Goal: Task Accomplishment & Management: Complete application form

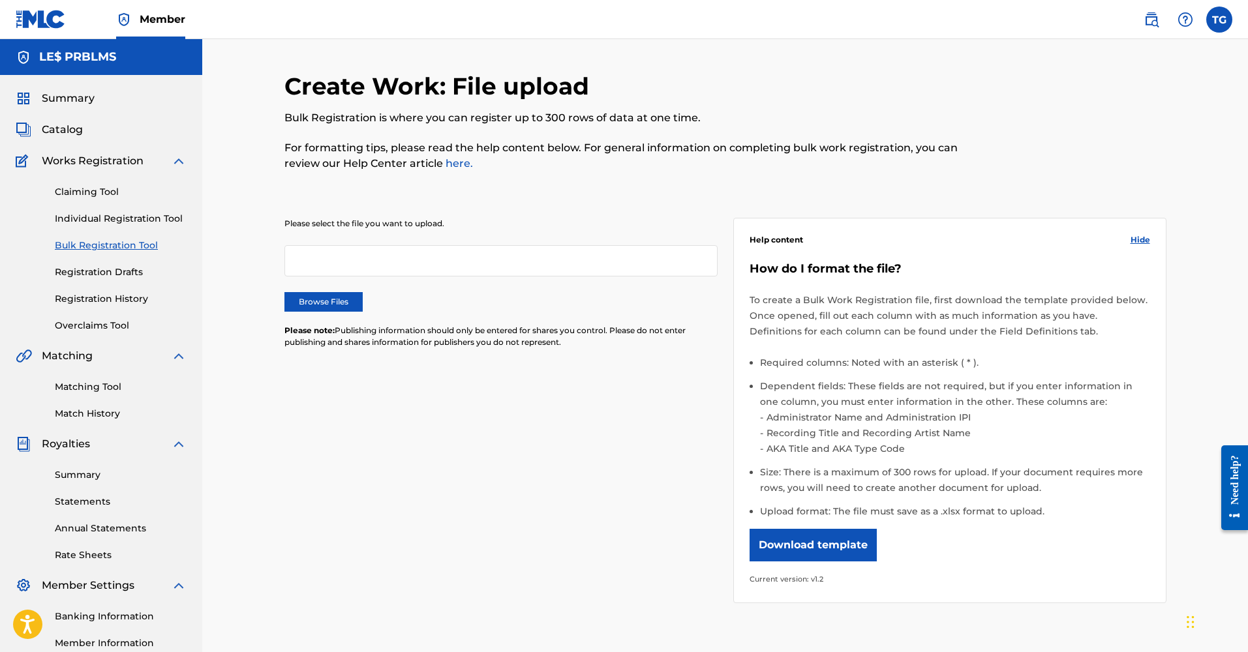
click at [111, 201] on div "Claiming Tool Individual Registration Tool Bulk Registration Tool Registration …" at bounding box center [101, 251] width 171 height 164
click at [104, 189] on link "Claiming Tool" at bounding box center [121, 192] width 132 height 14
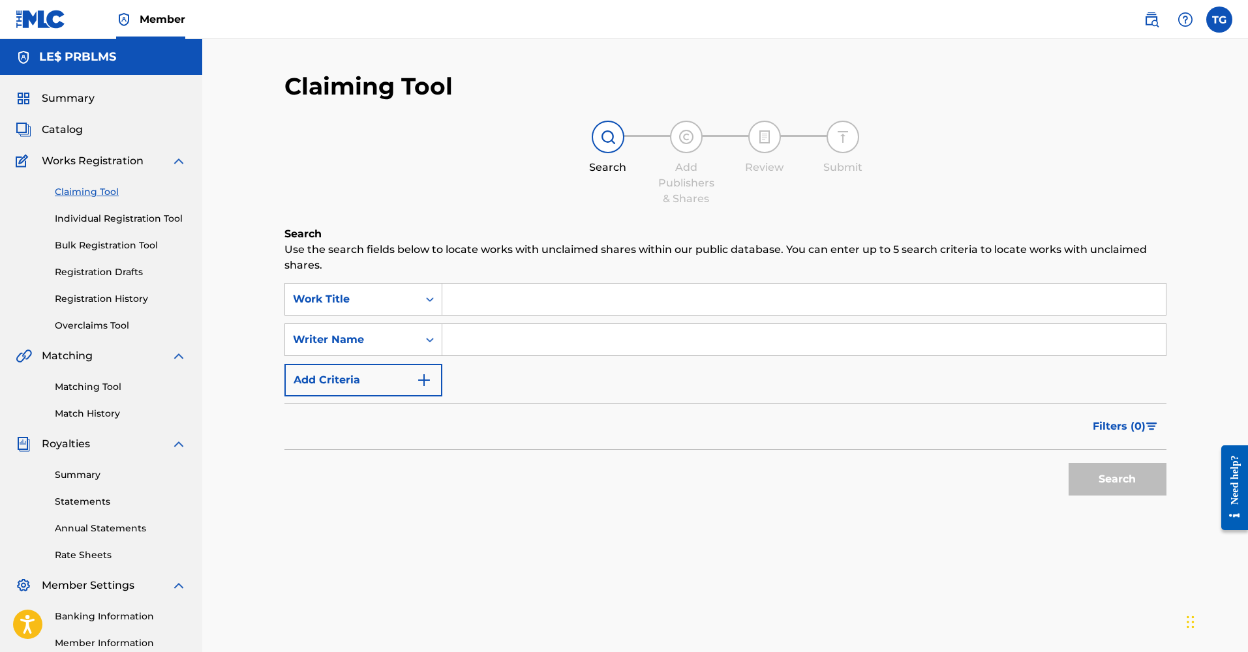
click at [514, 306] on input "Search Form" at bounding box center [803, 299] width 723 height 31
type input "The B"
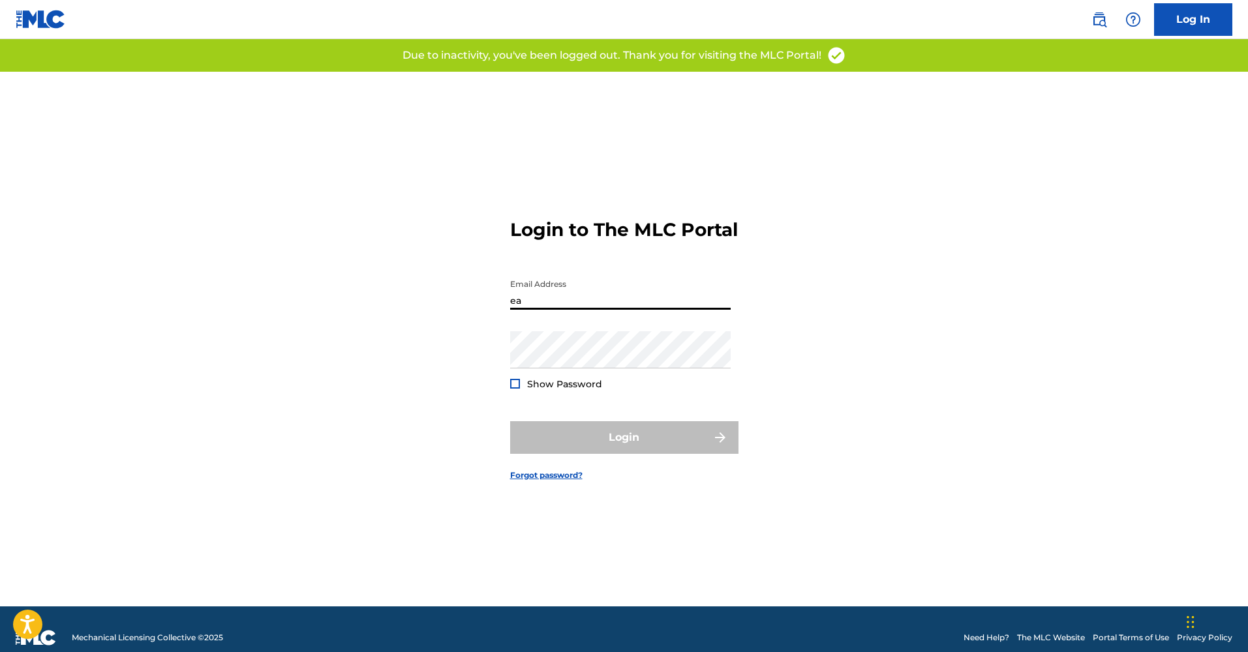
type input "e"
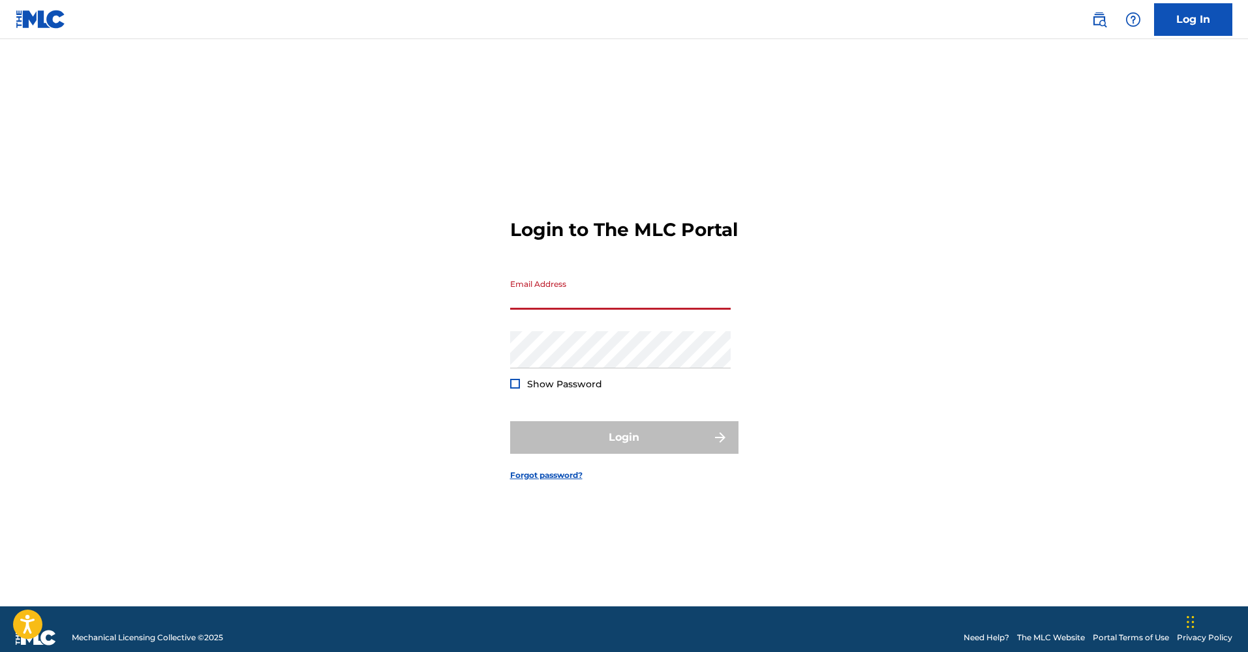
type input "[EMAIL_ADDRESS][DOMAIN_NAME]"
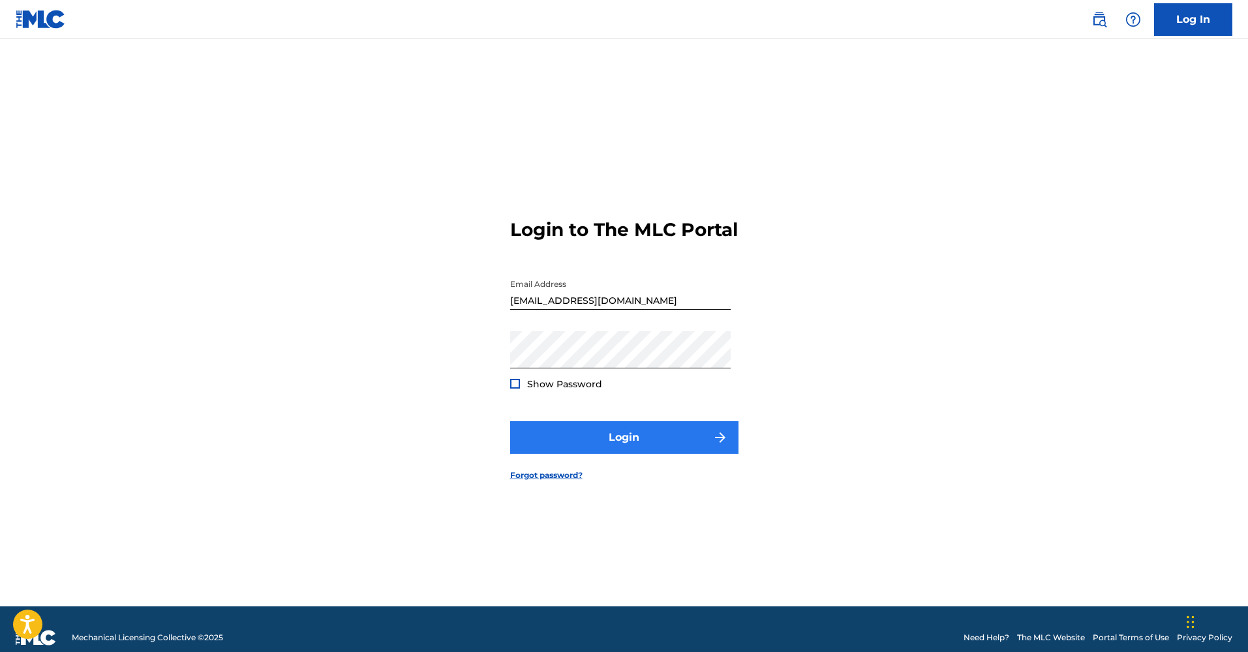
click at [593, 445] on button "Login" at bounding box center [624, 437] width 228 height 33
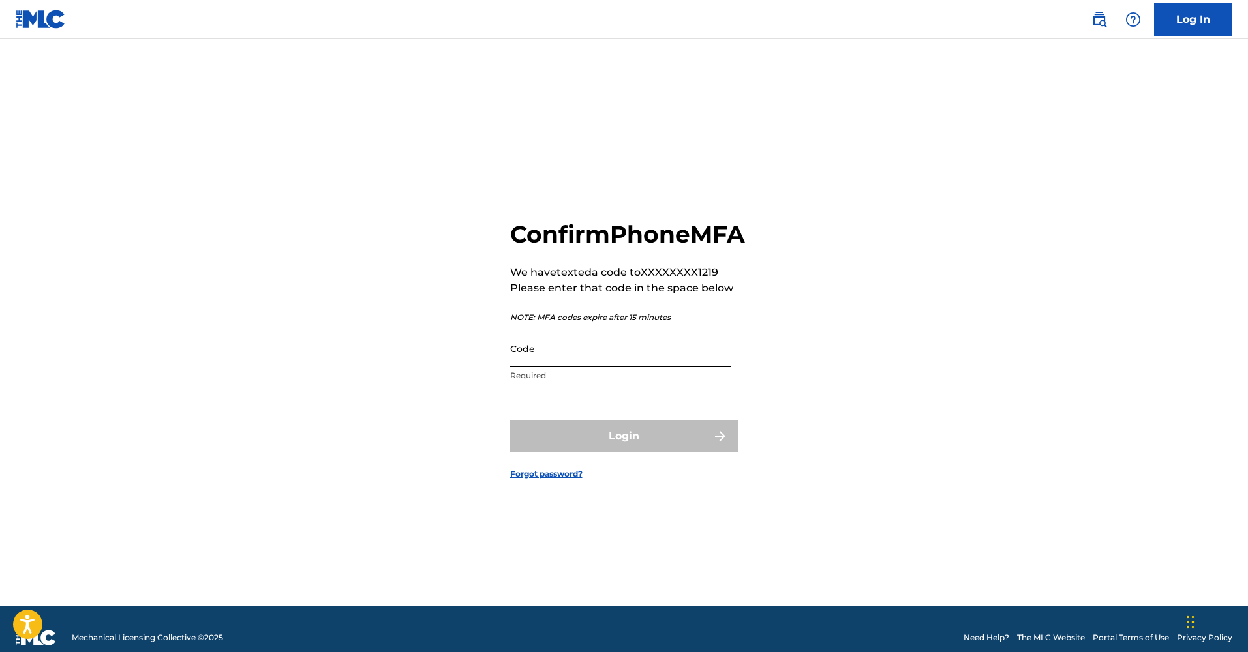
click at [605, 367] on input "Code" at bounding box center [620, 348] width 220 height 37
click at [541, 367] on input "8897154" at bounding box center [620, 348] width 220 height 37
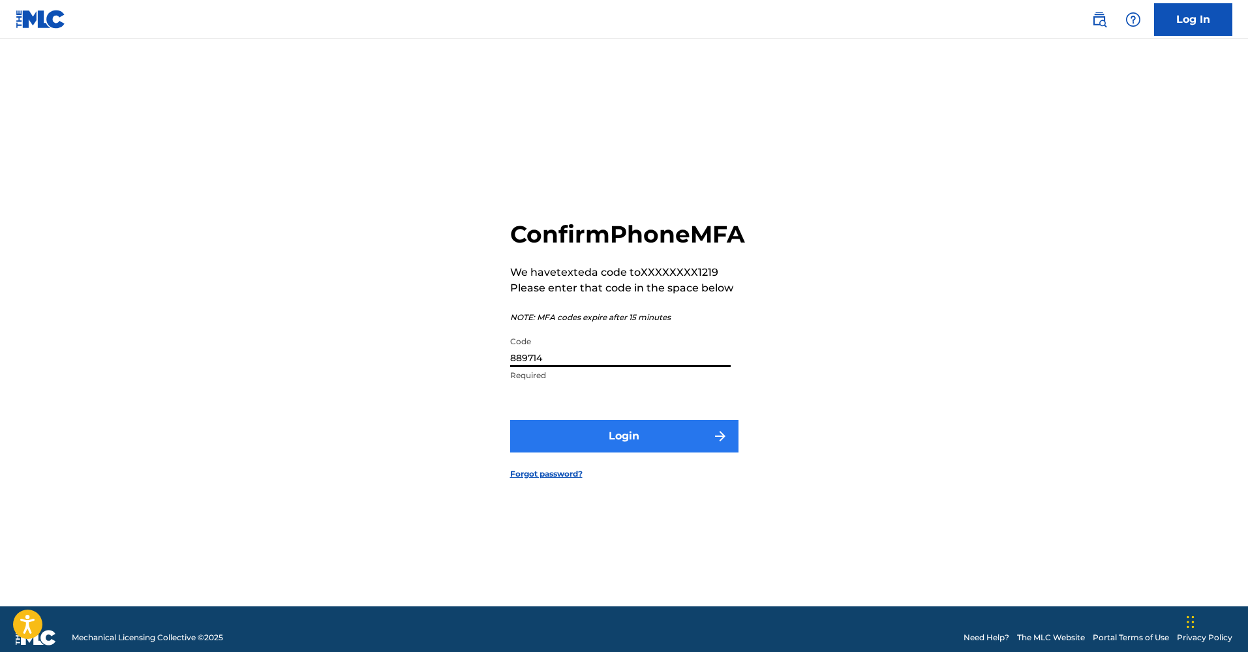
type input "889714"
click at [605, 438] on button "Login" at bounding box center [624, 436] width 228 height 33
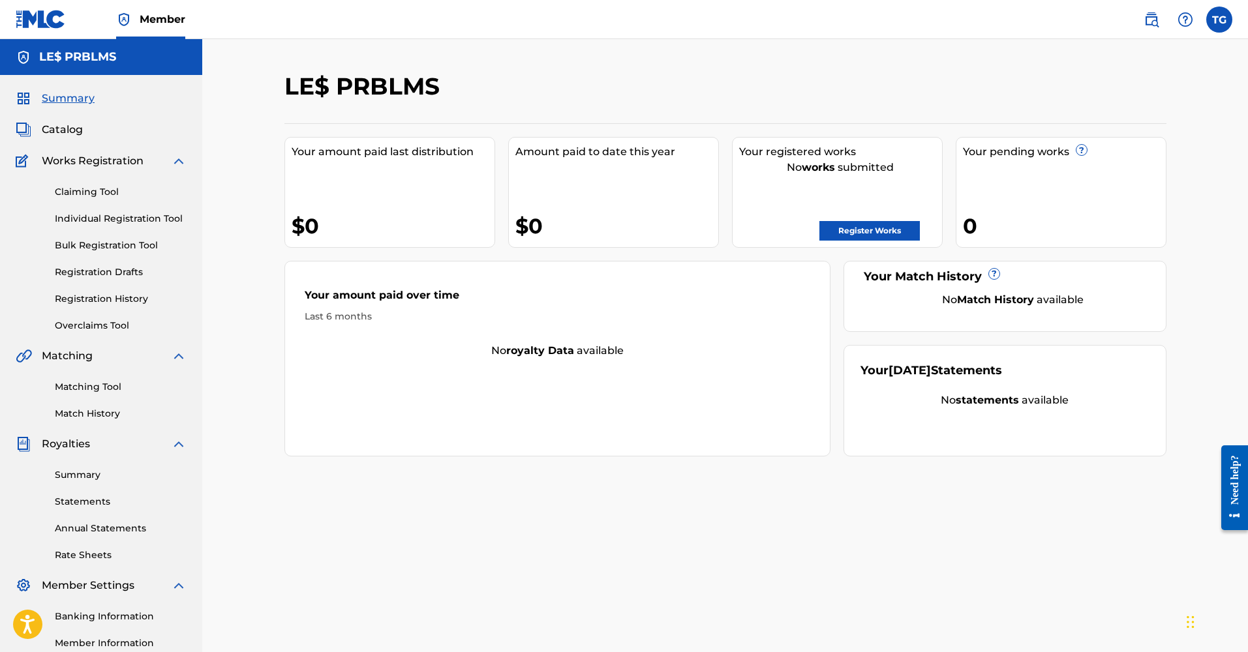
click at [355, 78] on h2 "LE$ PRBLMS" at bounding box center [365, 86] width 162 height 29
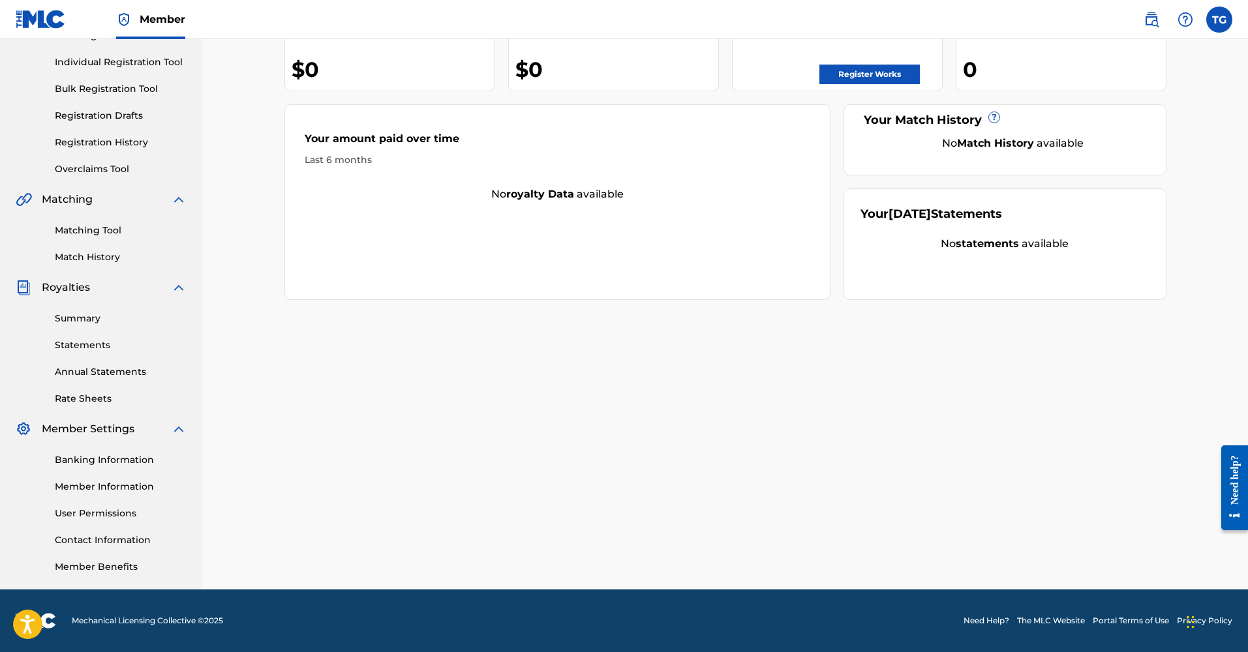
scroll to position [157, 0]
click at [115, 488] on link "Member Information" at bounding box center [121, 487] width 132 height 14
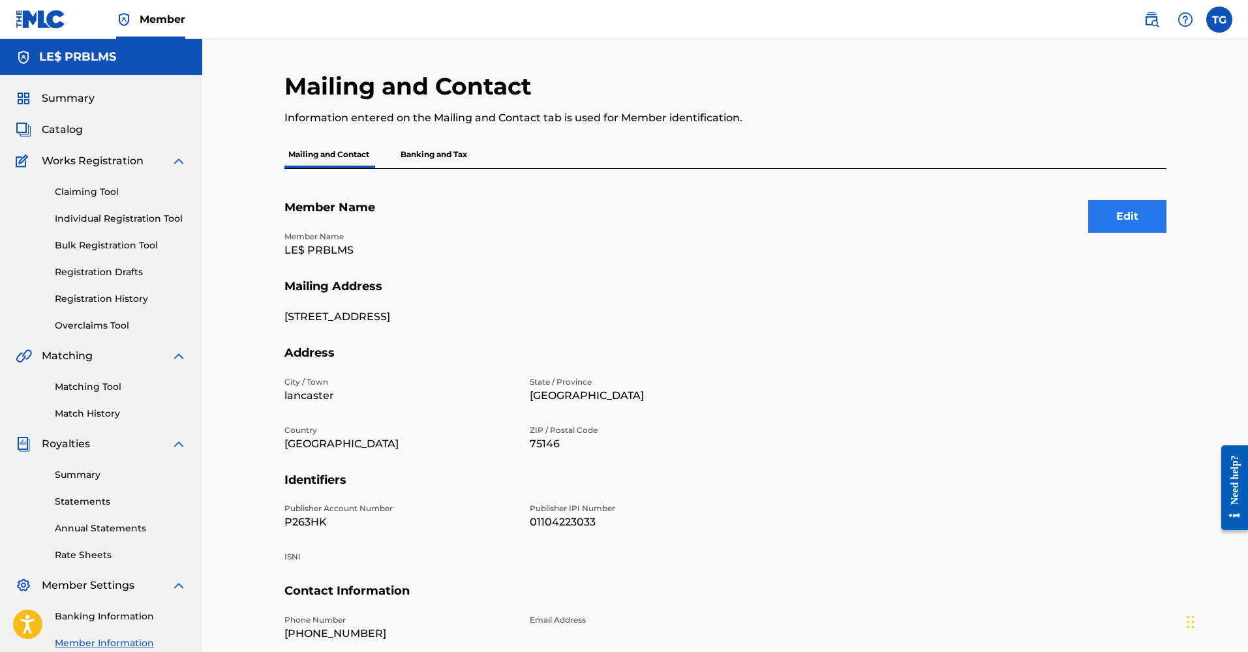
click at [1112, 221] on button "Edit" at bounding box center [1127, 216] width 78 height 33
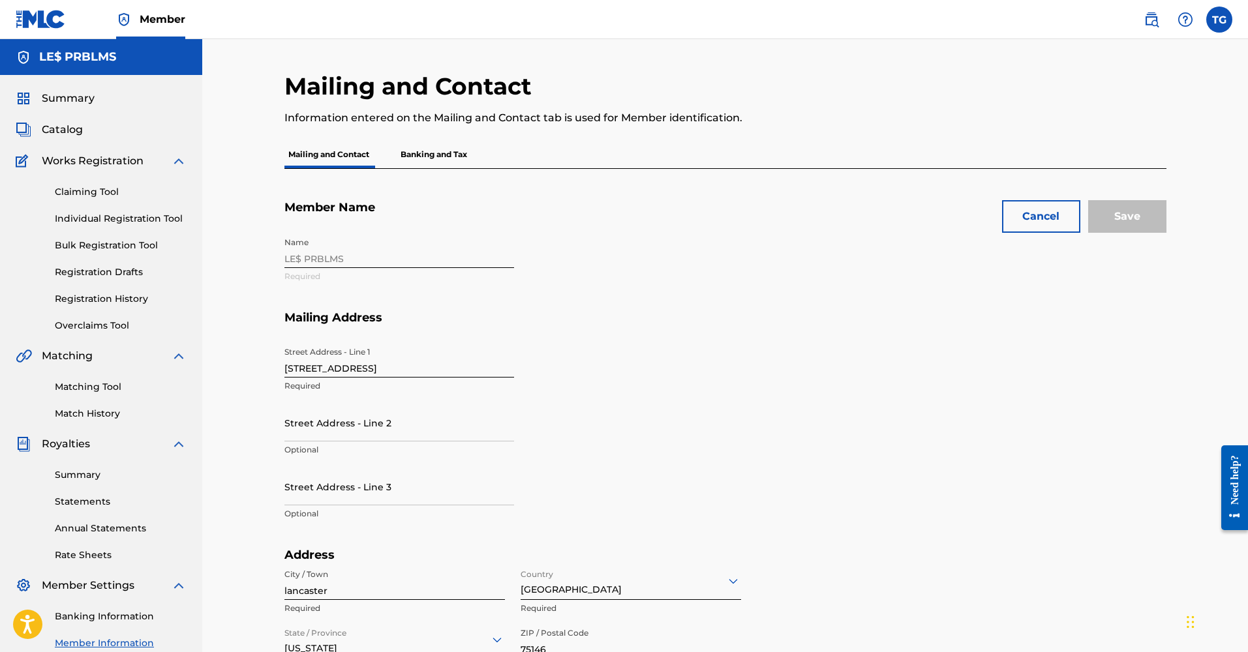
click at [387, 260] on div "Name LE$ PRBLMS Required" at bounding box center [521, 271] width 475 height 80
click at [322, 256] on div "Name LE$ PRBLMS Required" at bounding box center [521, 271] width 475 height 80
click at [444, 155] on p "Banking and Tax" at bounding box center [434, 154] width 74 height 27
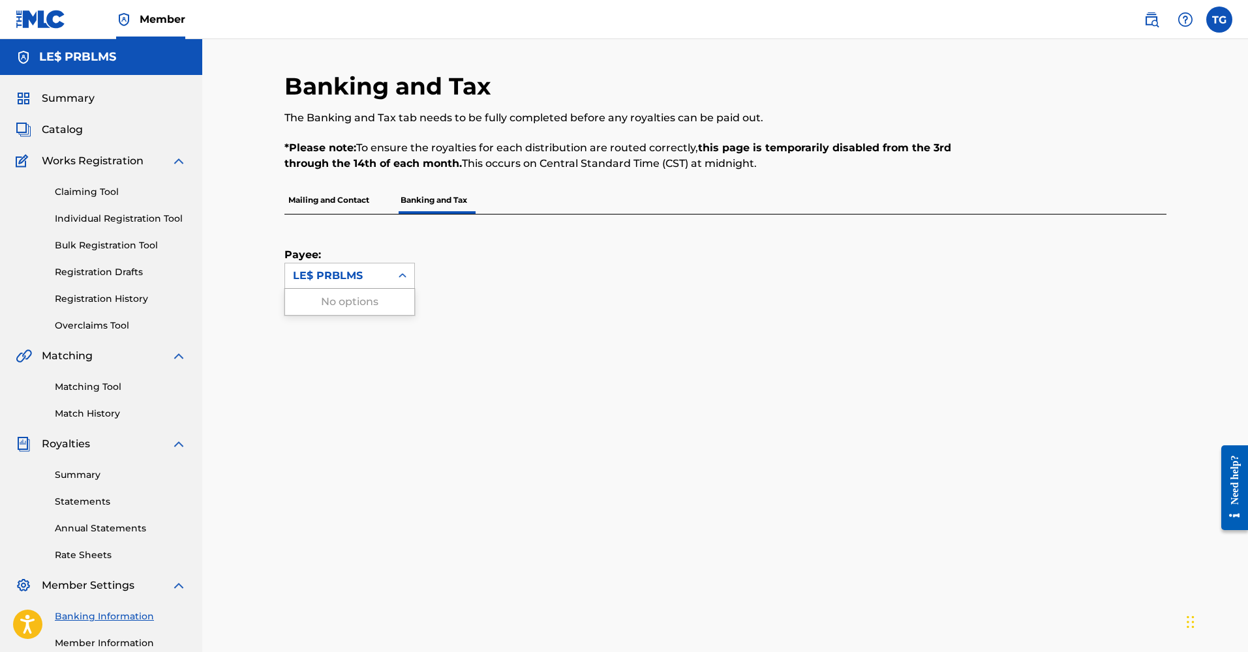
click at [395, 277] on div at bounding box center [402, 275] width 23 height 23
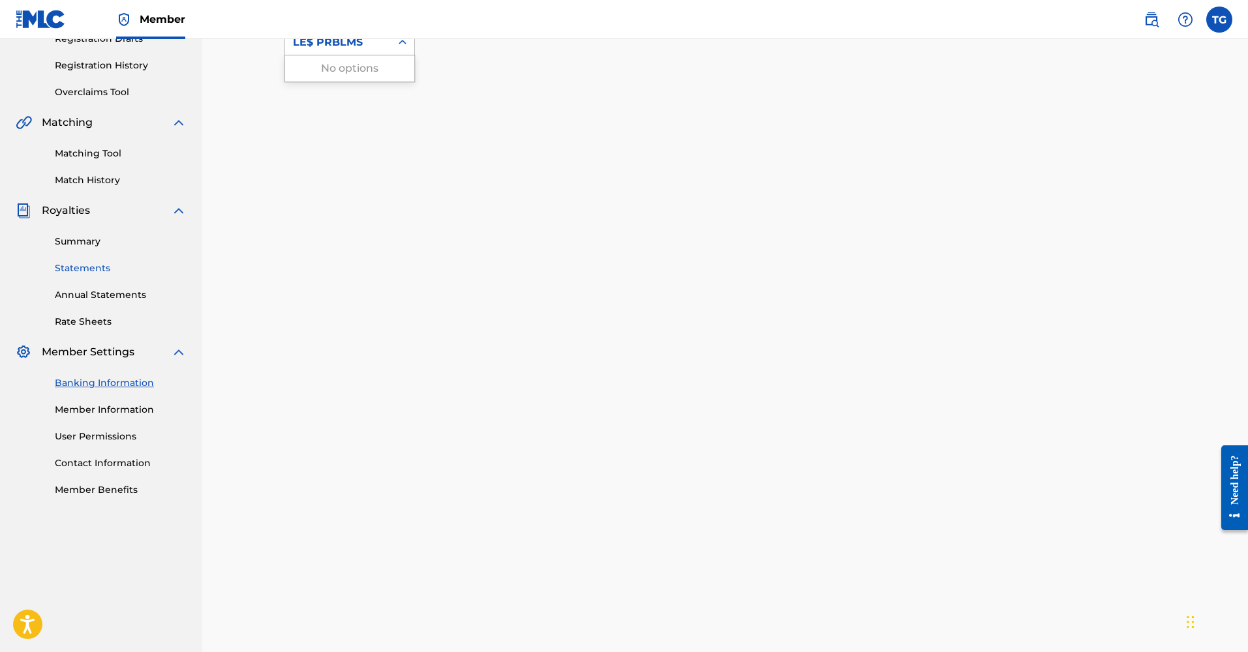
scroll to position [239, 0]
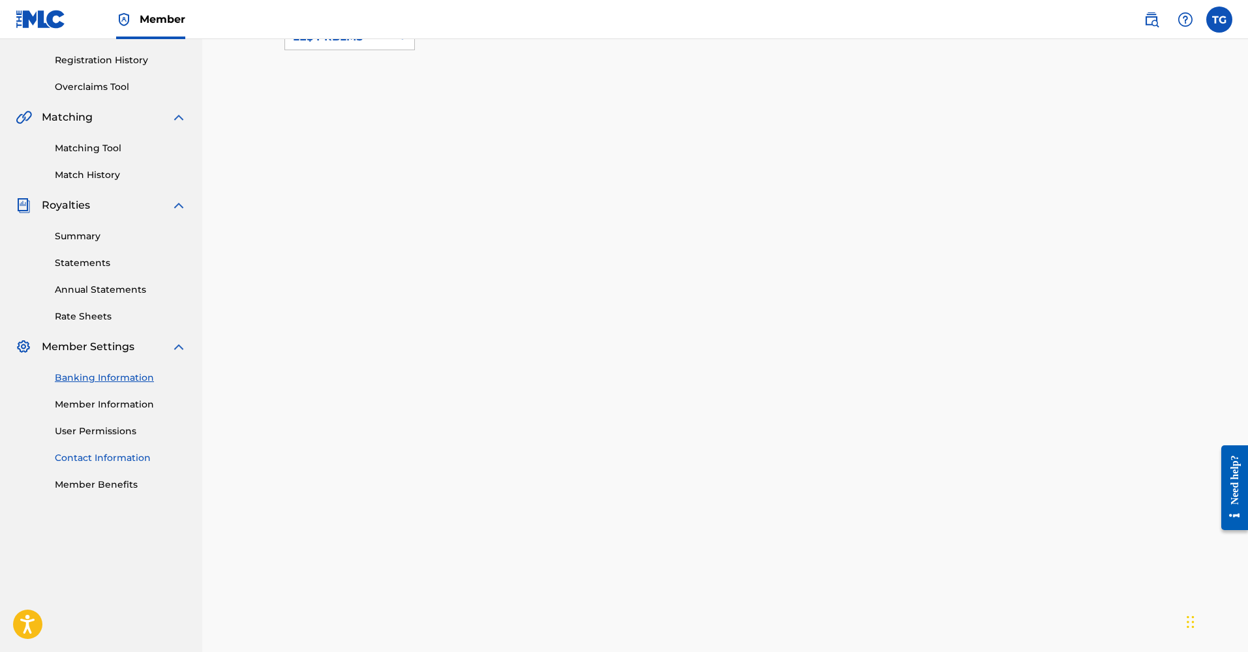
click at [122, 453] on link "Contact Information" at bounding box center [121, 458] width 132 height 14
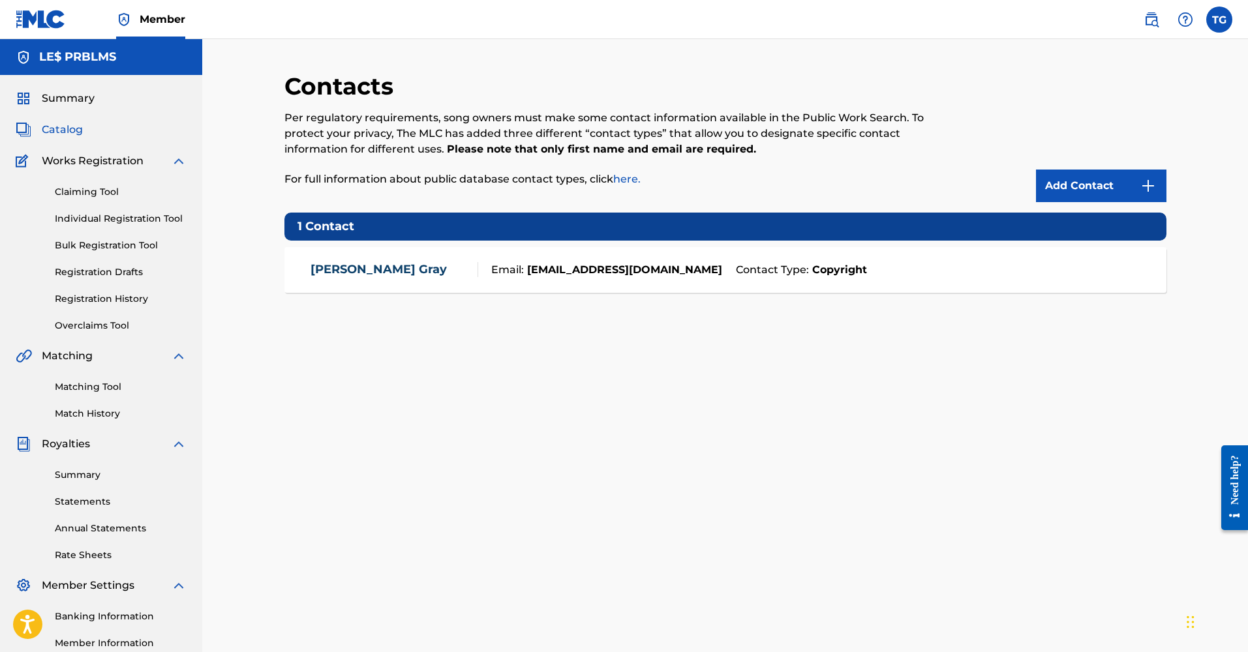
click at [60, 130] on span "Catalog" at bounding box center [62, 130] width 41 height 16
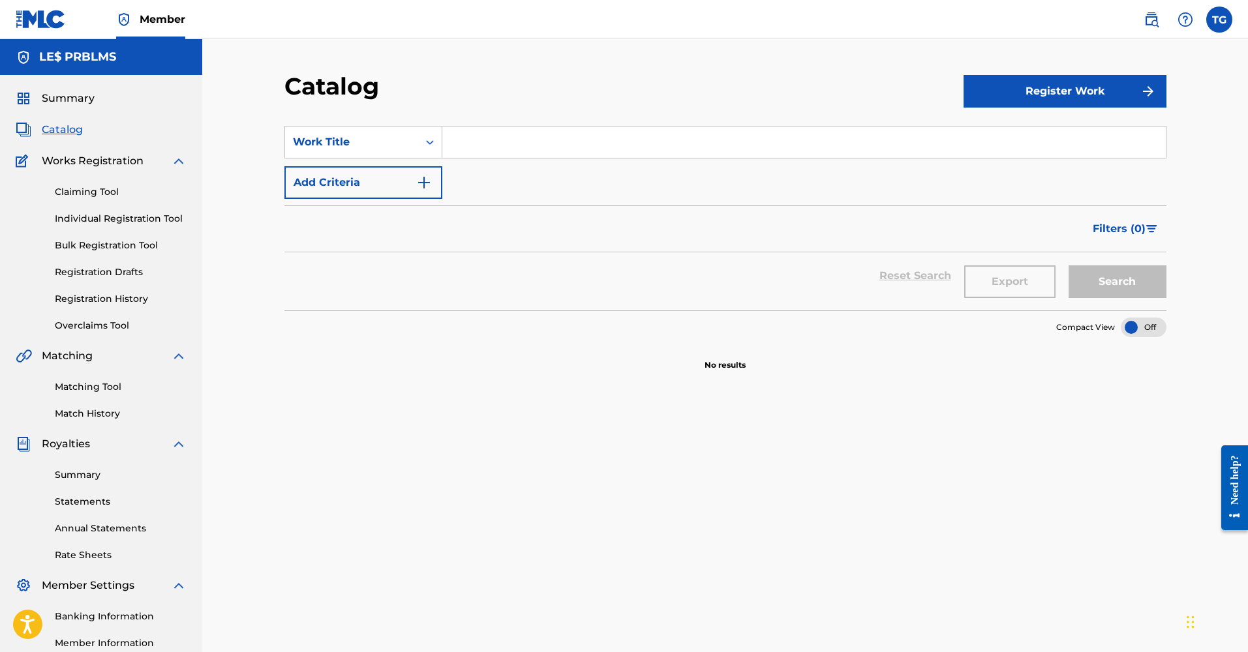
click at [541, 147] on input "Search Form" at bounding box center [803, 142] width 723 height 31
click at [100, 189] on link "Claiming Tool" at bounding box center [121, 192] width 132 height 14
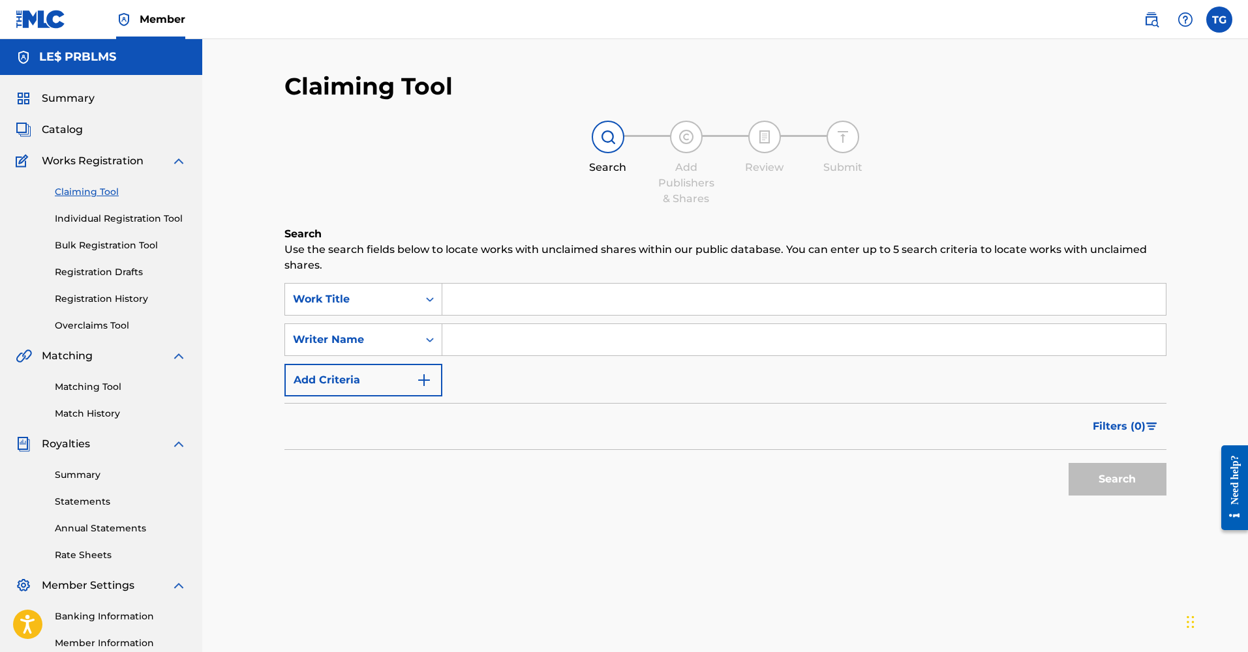
click at [540, 307] on input "Search Form" at bounding box center [803, 299] width 723 height 31
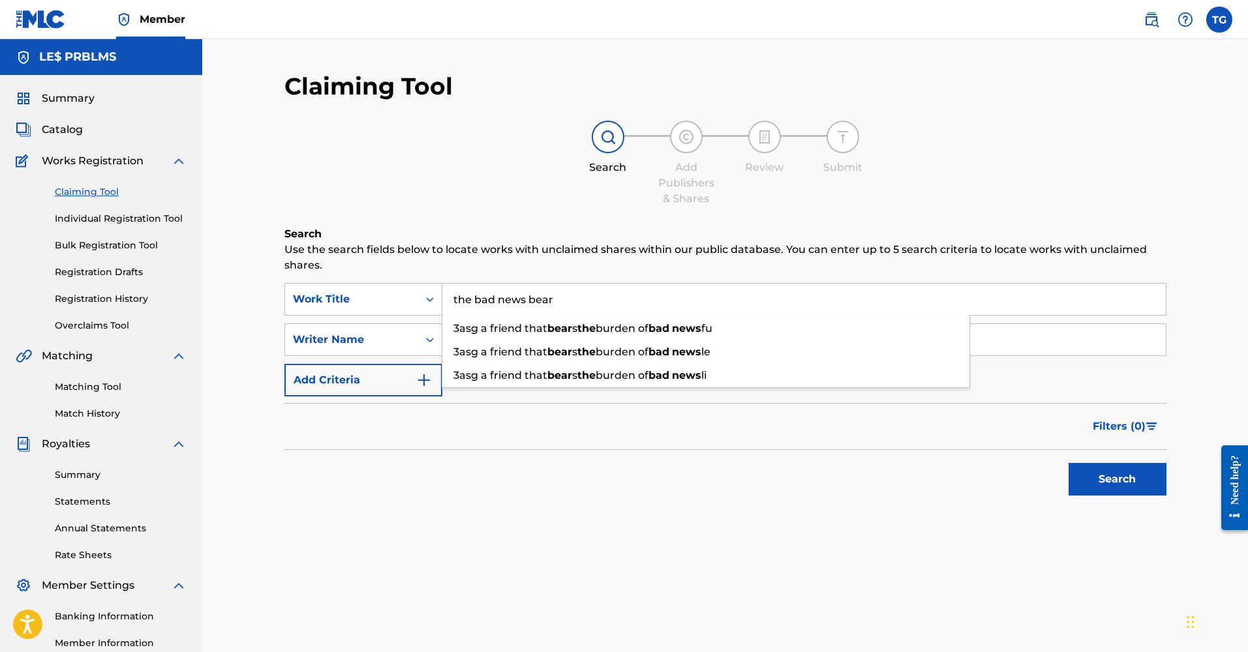
type input "the bad news bear"
click at [561, 438] on div "Filters ( 0 )" at bounding box center [725, 426] width 882 height 47
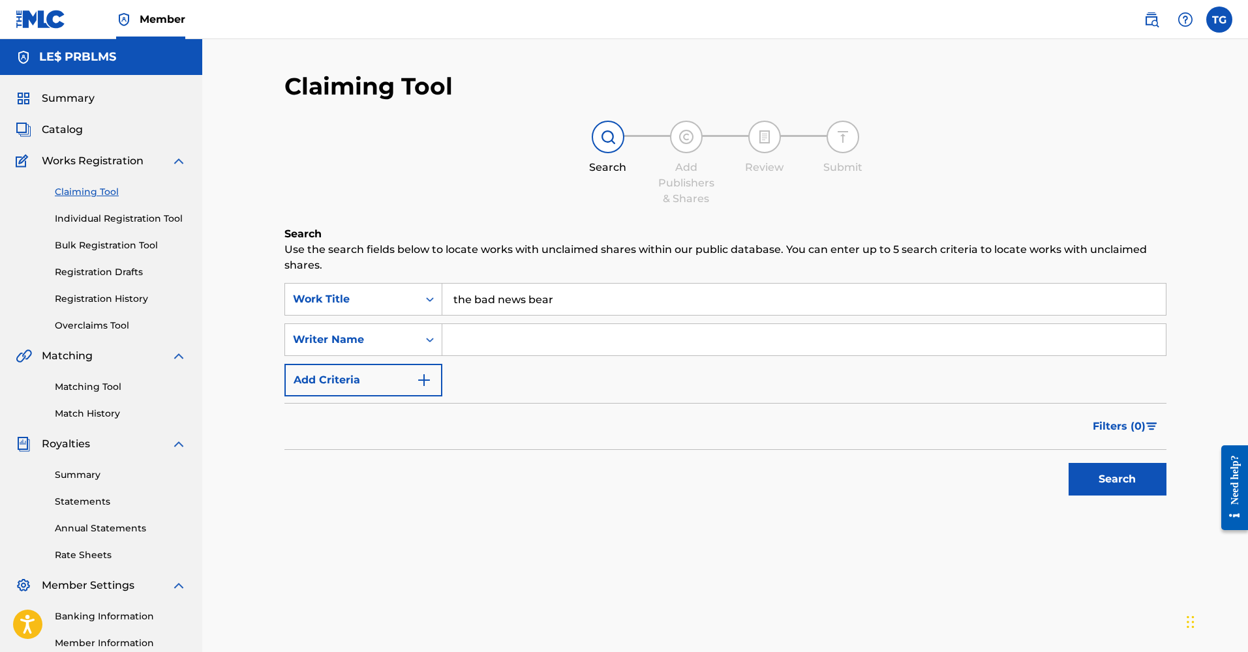
click at [518, 341] on input "Search Form" at bounding box center [803, 339] width 723 height 31
type input "less problem"
click at [429, 340] on icon "Search Form" at bounding box center [429, 339] width 13 height 13
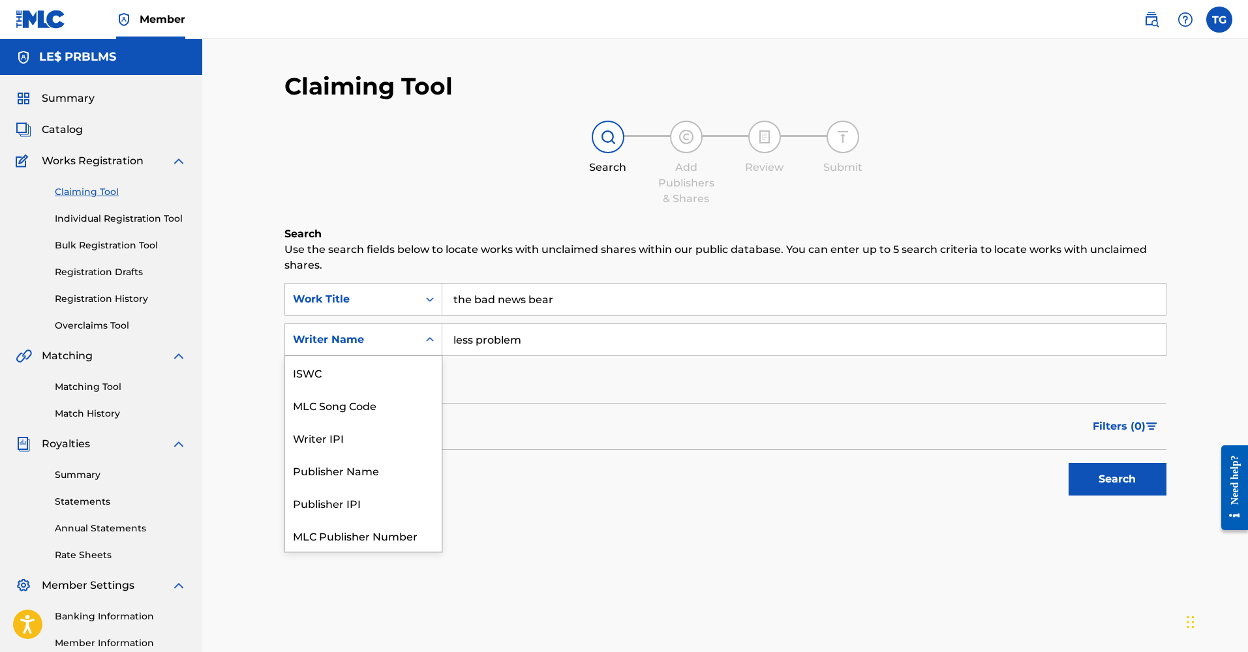
scroll to position [33, 0]
click at [376, 524] on div "Writer Name" at bounding box center [363, 535] width 157 height 33
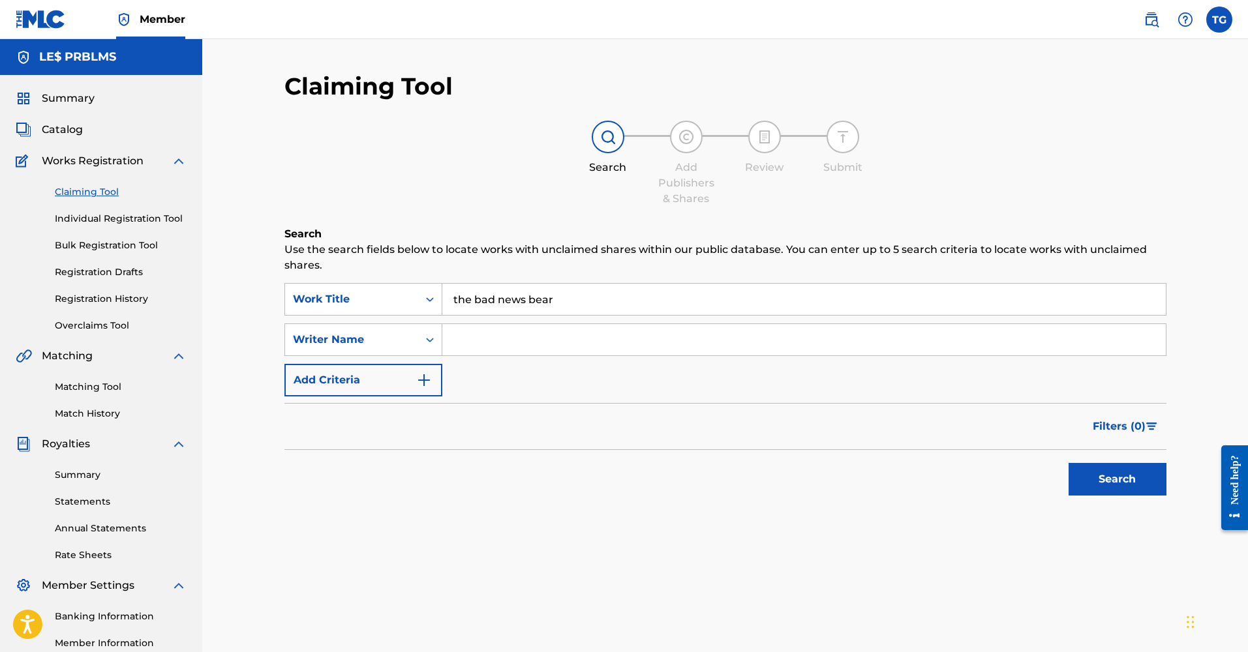
click at [521, 339] on input "Search Form" at bounding box center [803, 339] width 723 height 31
type input "Troy Durand Gray Jr"
click at [423, 374] on img "Search Form" at bounding box center [424, 380] width 16 height 16
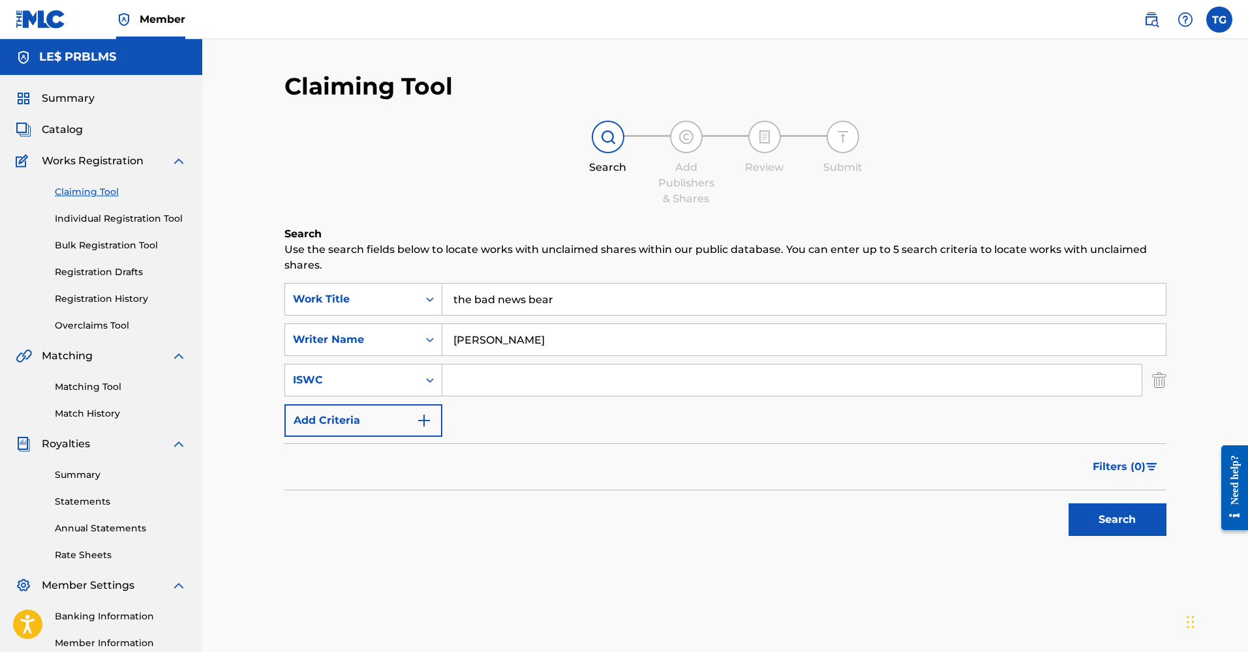
click at [473, 386] on input "Search Form" at bounding box center [791, 380] width 699 height 31
click at [1148, 521] on button "Search" at bounding box center [1117, 519] width 98 height 33
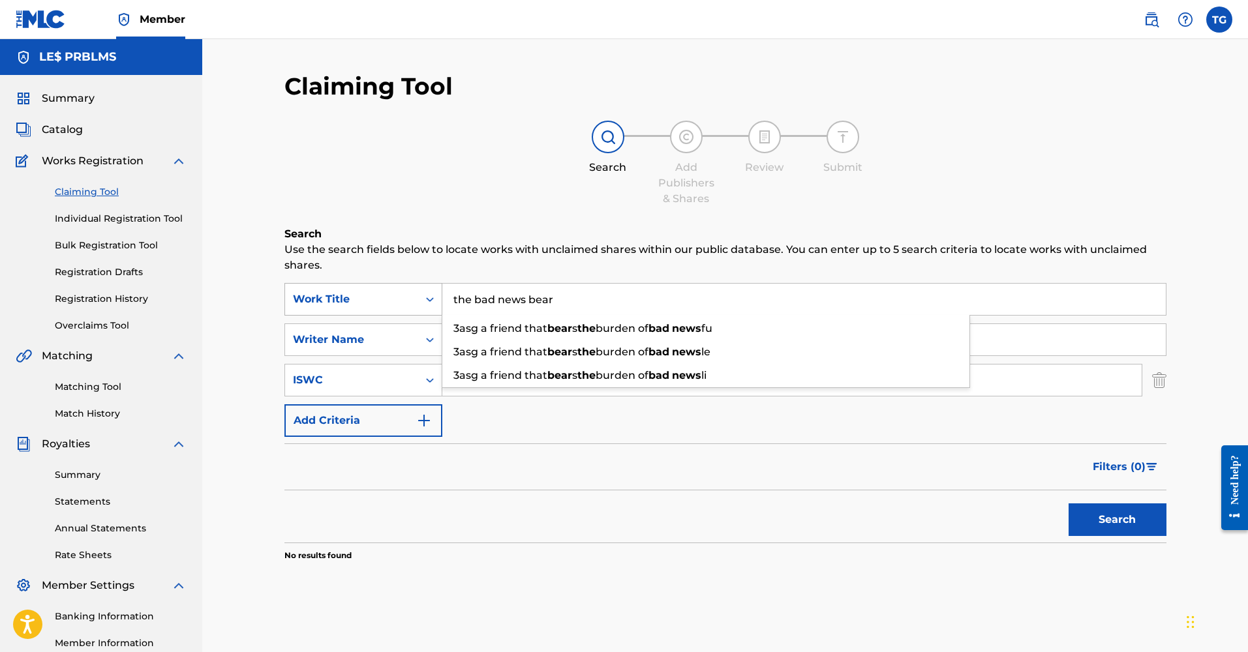
drag, startPoint x: 578, startPoint y: 302, endPoint x: 438, endPoint y: 306, distance: 140.9
click at [437, 306] on div "SearchWithCriteria1d166a1b-0643-48bd-86ba-fa6ad3a4a64a Work Title the bad news …" at bounding box center [725, 299] width 882 height 33
drag, startPoint x: 560, startPoint y: 300, endPoint x: 445, endPoint y: 284, distance: 115.2
click at [445, 284] on input "the bad news bear" at bounding box center [803, 299] width 723 height 31
type input "T"
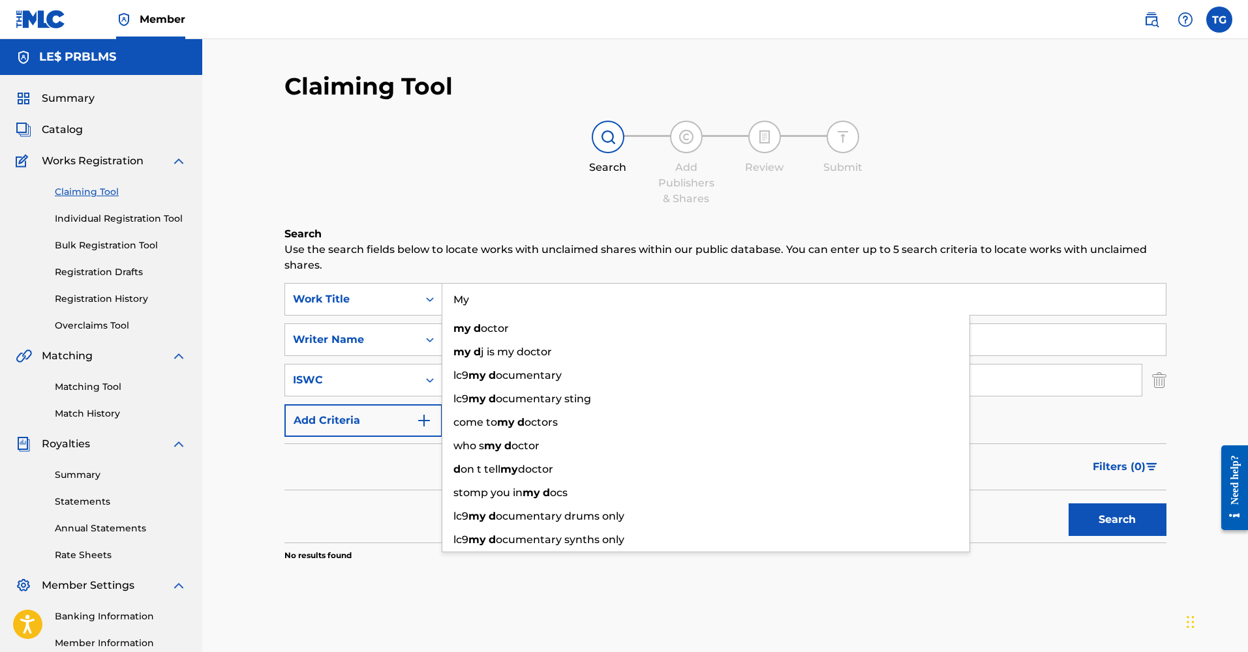
type input "M"
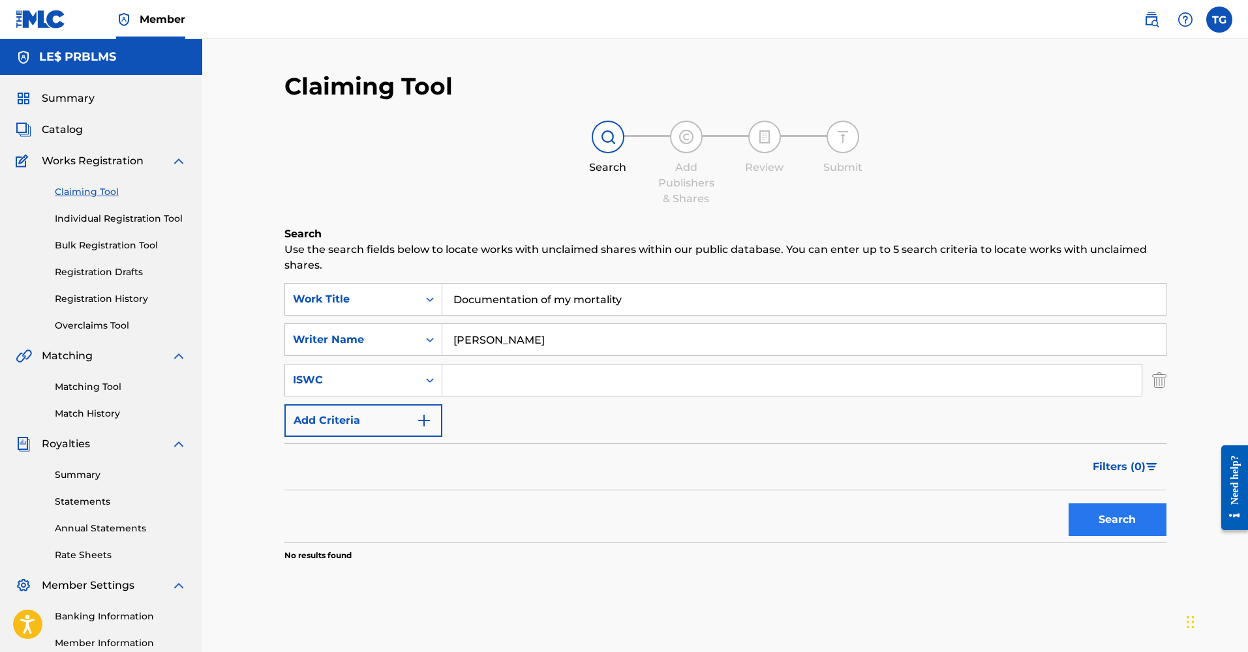
type input "Documentation of my mortality"
click at [1131, 511] on button "Search" at bounding box center [1117, 519] width 98 height 33
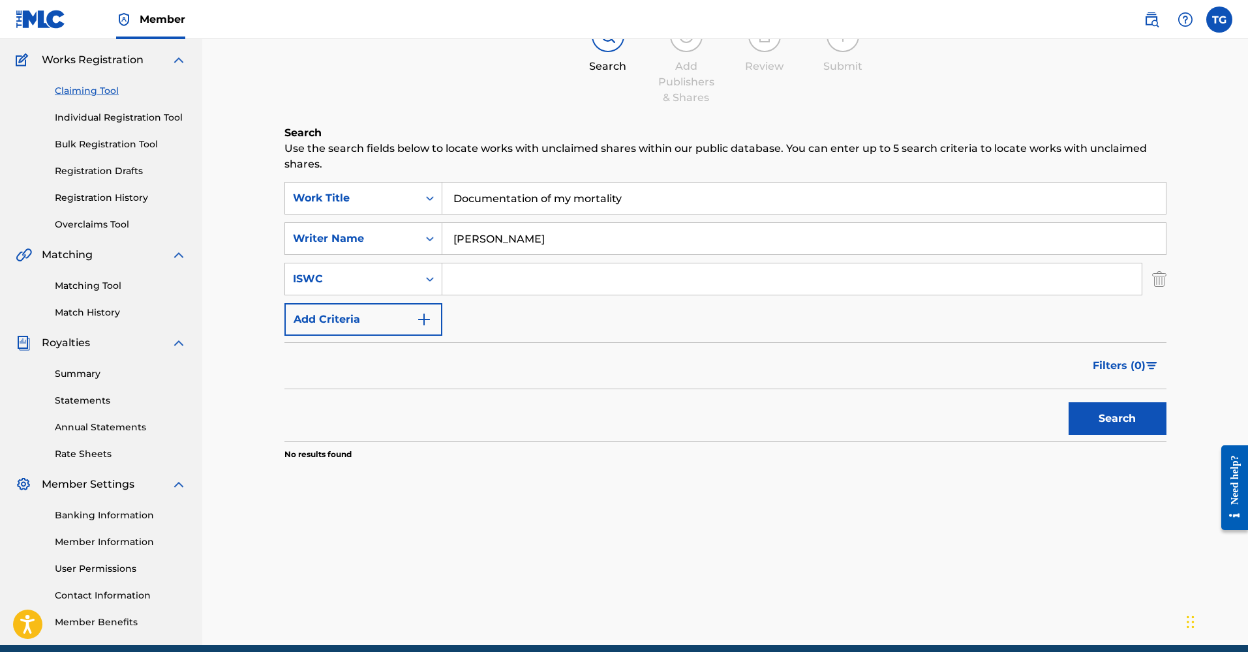
scroll to position [102, 0]
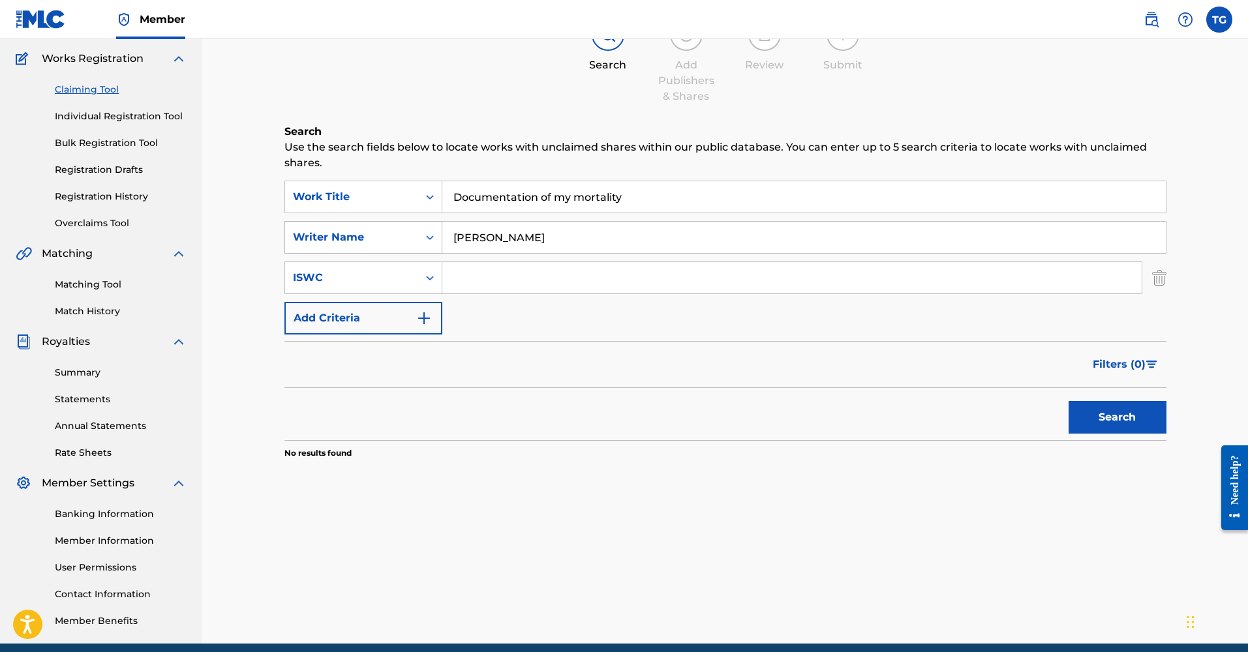
drag, startPoint x: 567, startPoint y: 246, endPoint x: 425, endPoint y: 238, distance: 142.4
click at [425, 238] on div "SearchWithCriteriafdf414ea-3b9e-4eb2-9d32-44af6d2193f4 Writer Name Troy Durand …" at bounding box center [725, 237] width 882 height 33
type input "less problems"
click at [1142, 421] on button "Search" at bounding box center [1117, 417] width 98 height 33
click at [113, 224] on link "Overclaims Tool" at bounding box center [121, 224] width 132 height 14
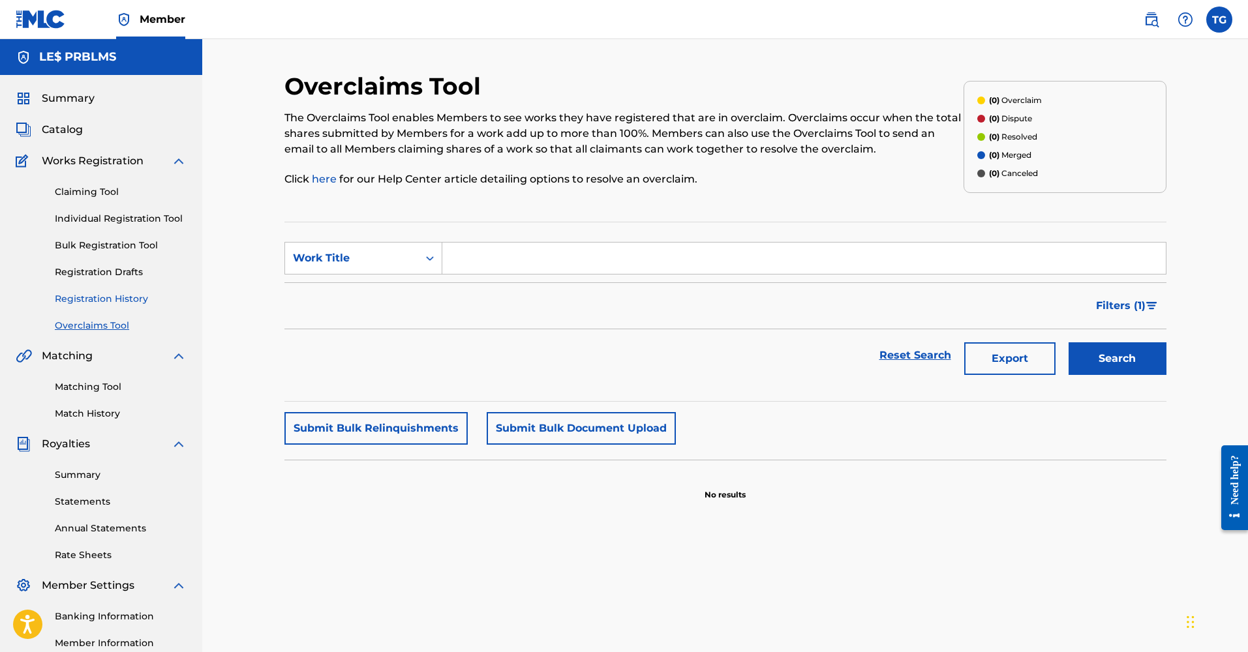
click at [112, 301] on link "Registration History" at bounding box center [121, 299] width 132 height 14
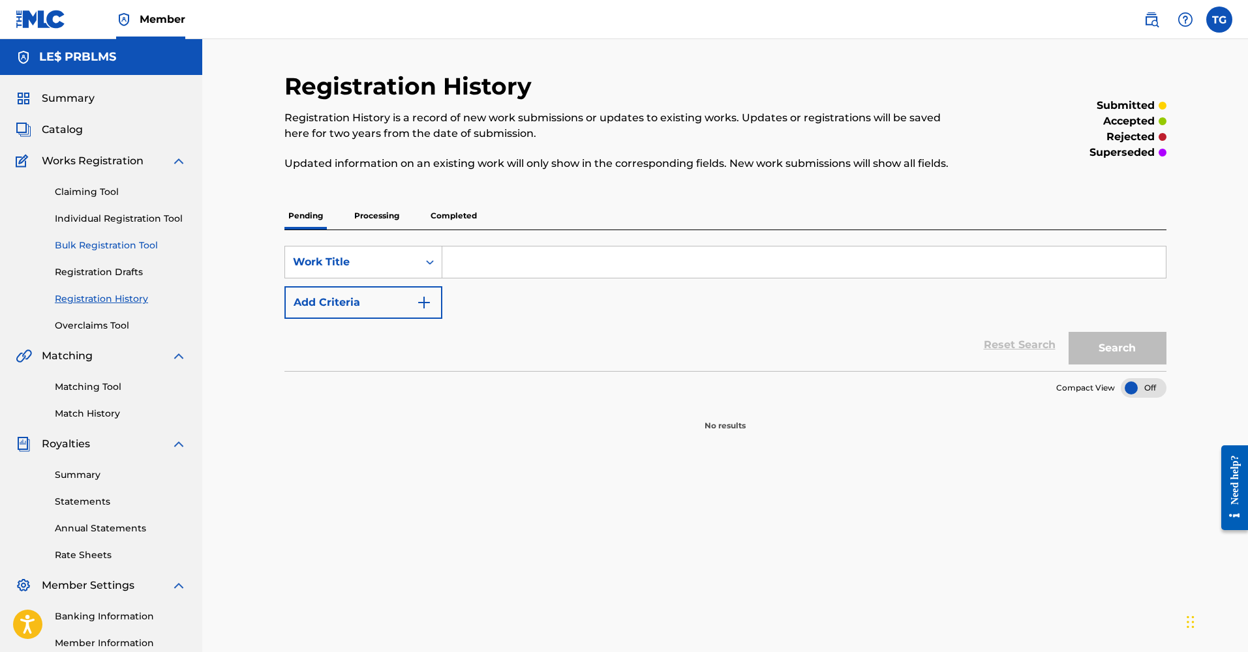
click at [134, 244] on link "Bulk Registration Tool" at bounding box center [121, 246] width 132 height 14
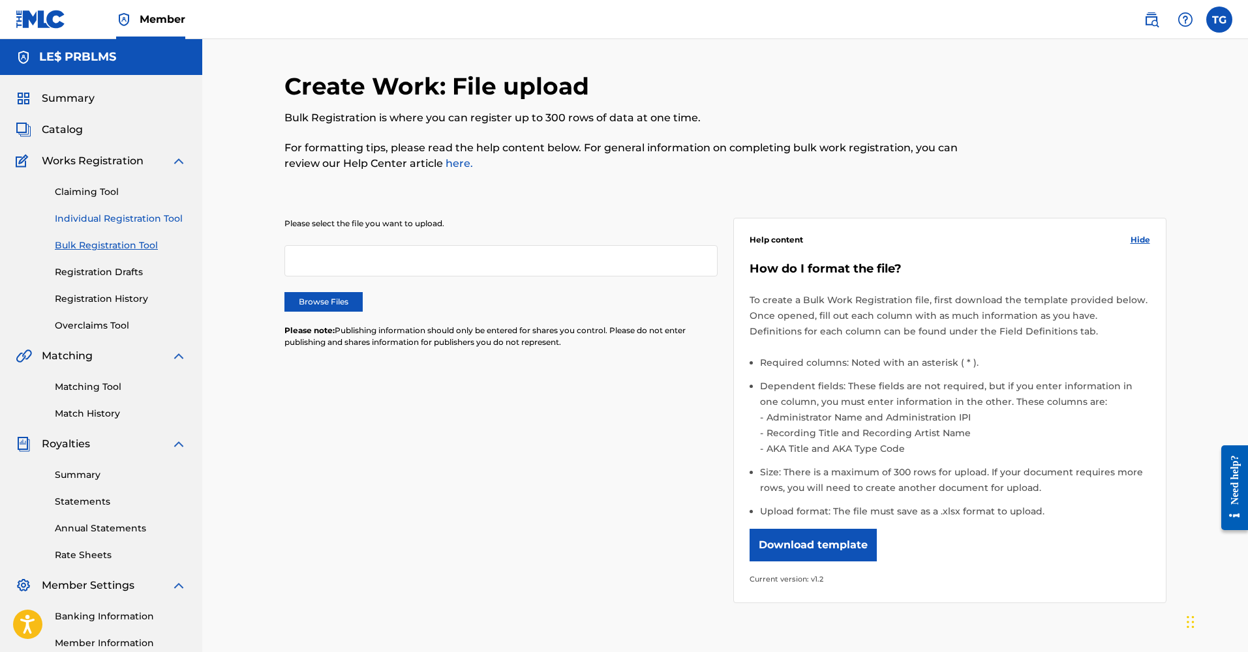
click at [145, 216] on link "Individual Registration Tool" at bounding box center [121, 219] width 132 height 14
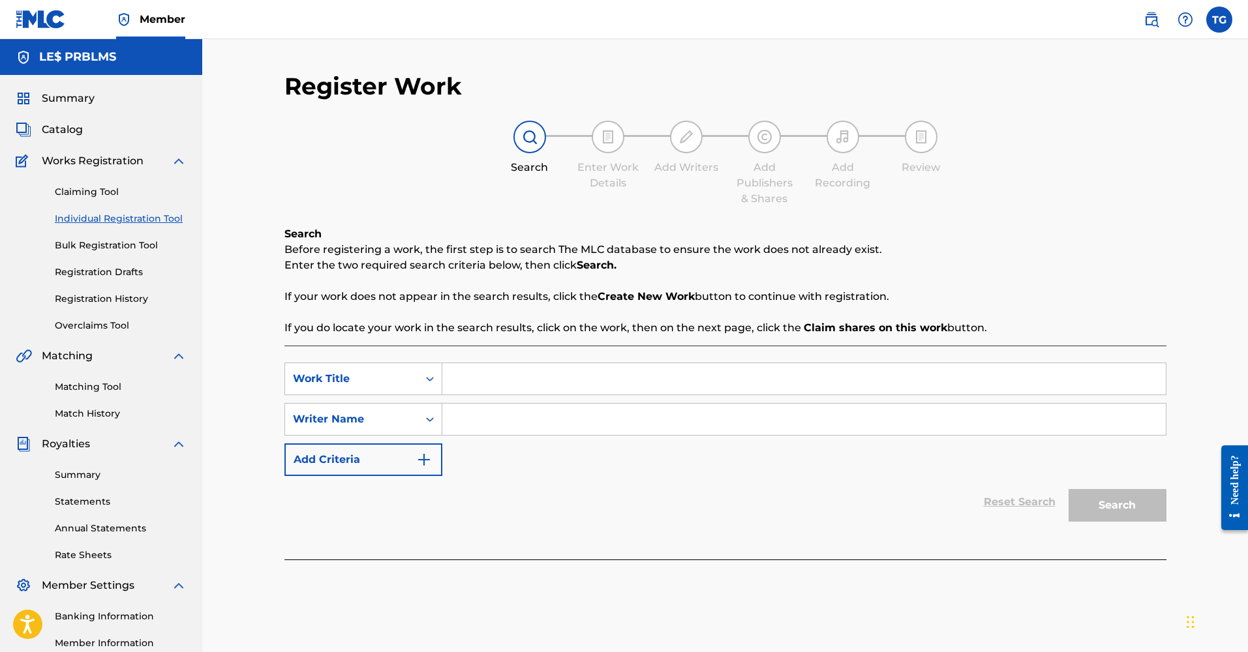
click at [550, 382] on input "Search Form" at bounding box center [803, 378] width 723 height 31
type input "ESCAPE MY LIGHT"
click at [547, 414] on input "Search Form" at bounding box center [803, 419] width 723 height 31
type input "TROY DURAND GRAY JR"
click at [1116, 499] on button "Search" at bounding box center [1117, 505] width 98 height 33
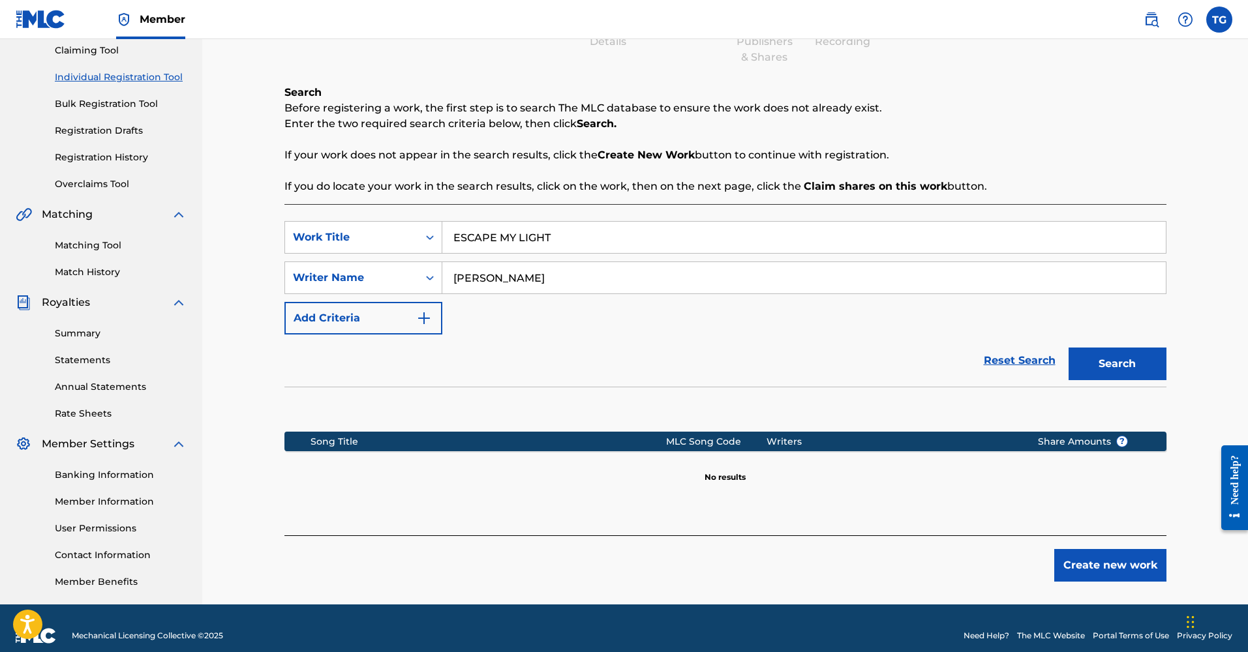
scroll to position [140, 0]
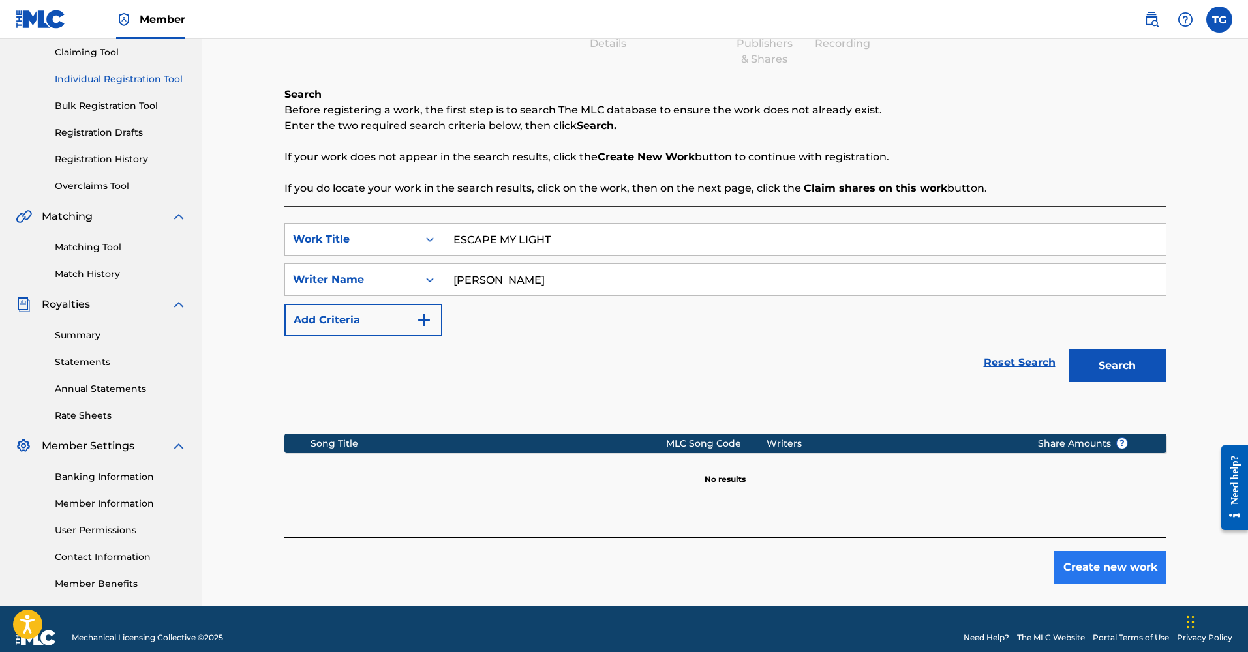
click at [1109, 565] on button "Create new work" at bounding box center [1110, 567] width 112 height 33
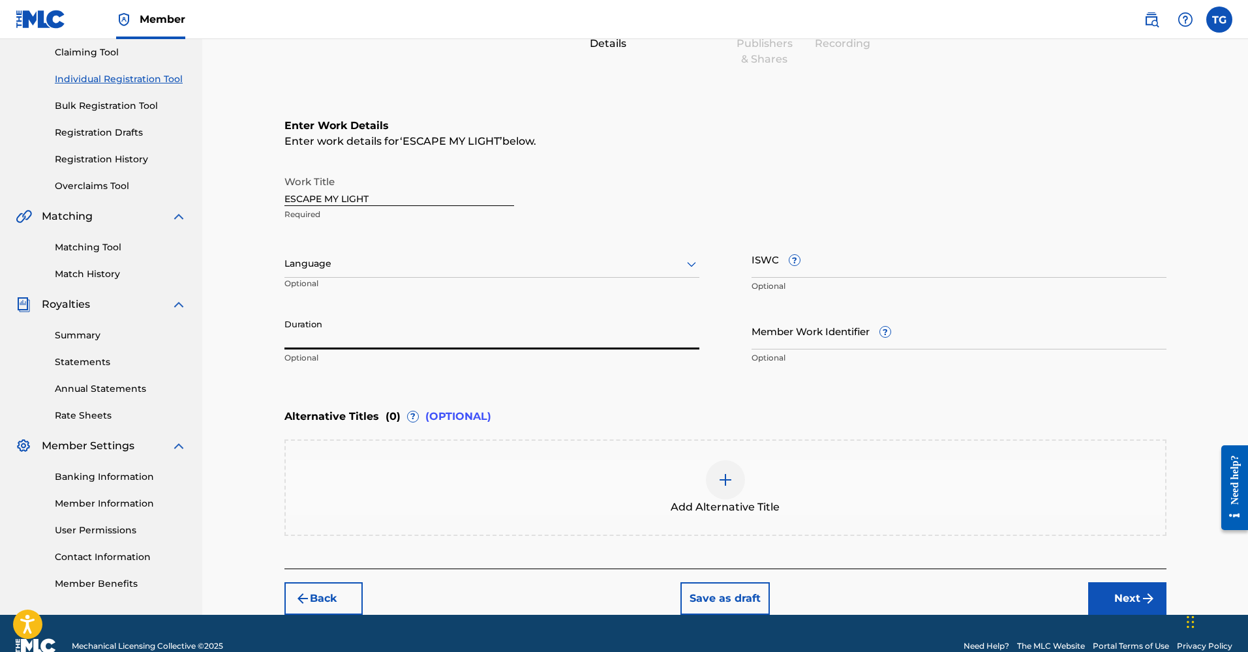
click at [399, 335] on input "Duration" at bounding box center [491, 330] width 415 height 37
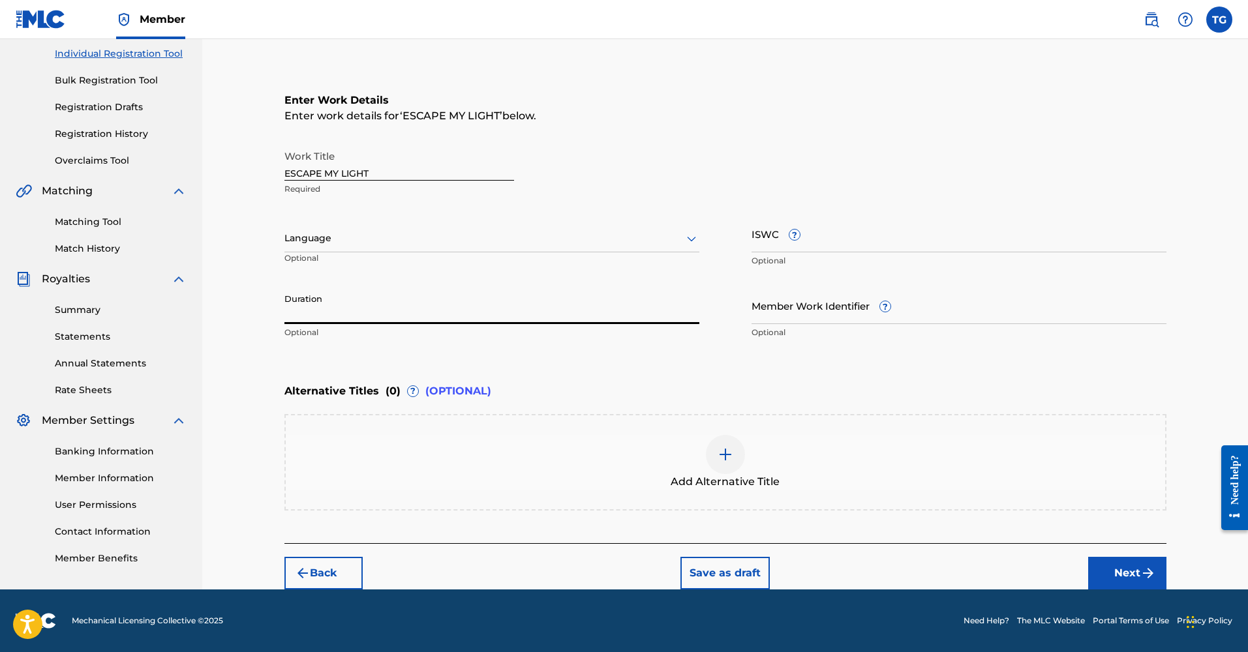
scroll to position [165, 0]
click at [1118, 571] on button "Next" at bounding box center [1127, 573] width 78 height 33
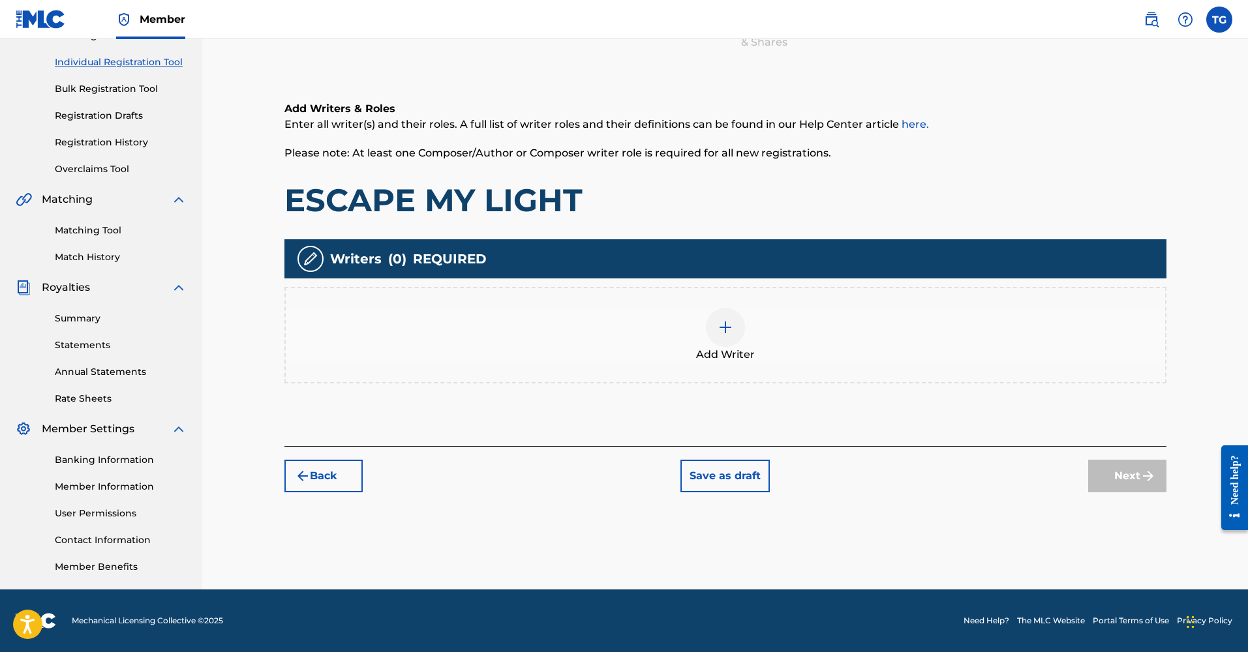
click at [727, 330] on img at bounding box center [725, 328] width 16 height 16
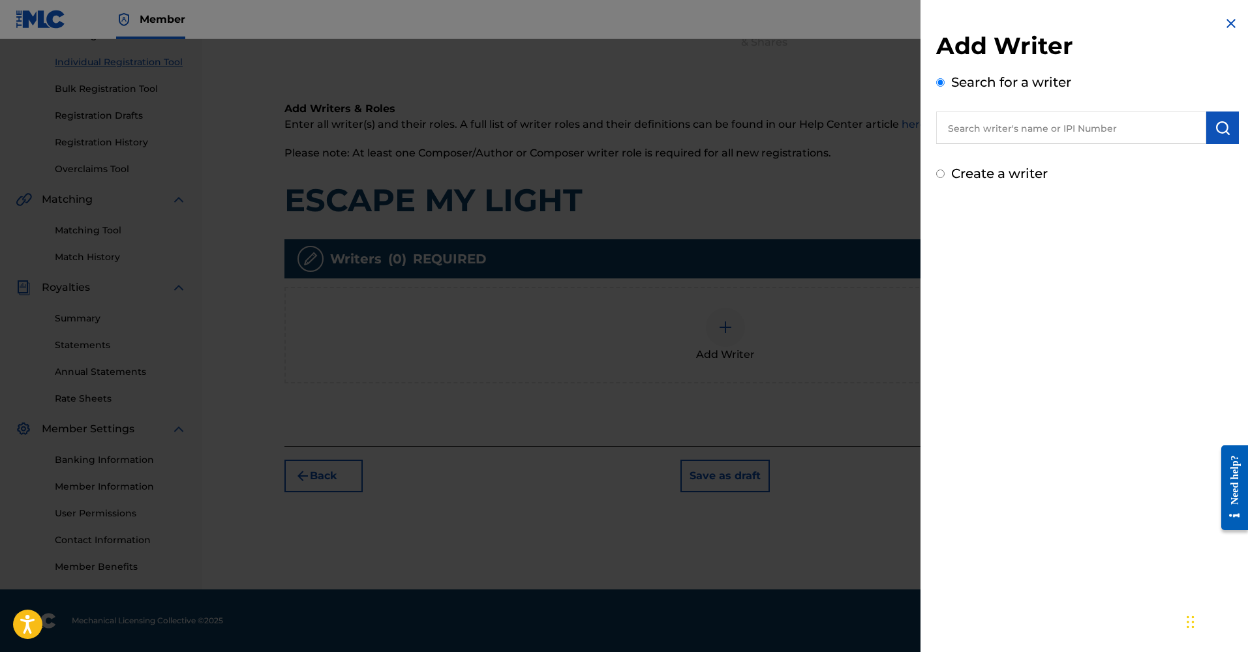
click at [1024, 129] on input "text" at bounding box center [1071, 128] width 270 height 33
click at [1004, 170] on label "Create a writer" at bounding box center [999, 174] width 97 height 16
radio input "true"
click at [944, 170] on input "Create a writer" at bounding box center [940, 174] width 8 height 8
radio input "false"
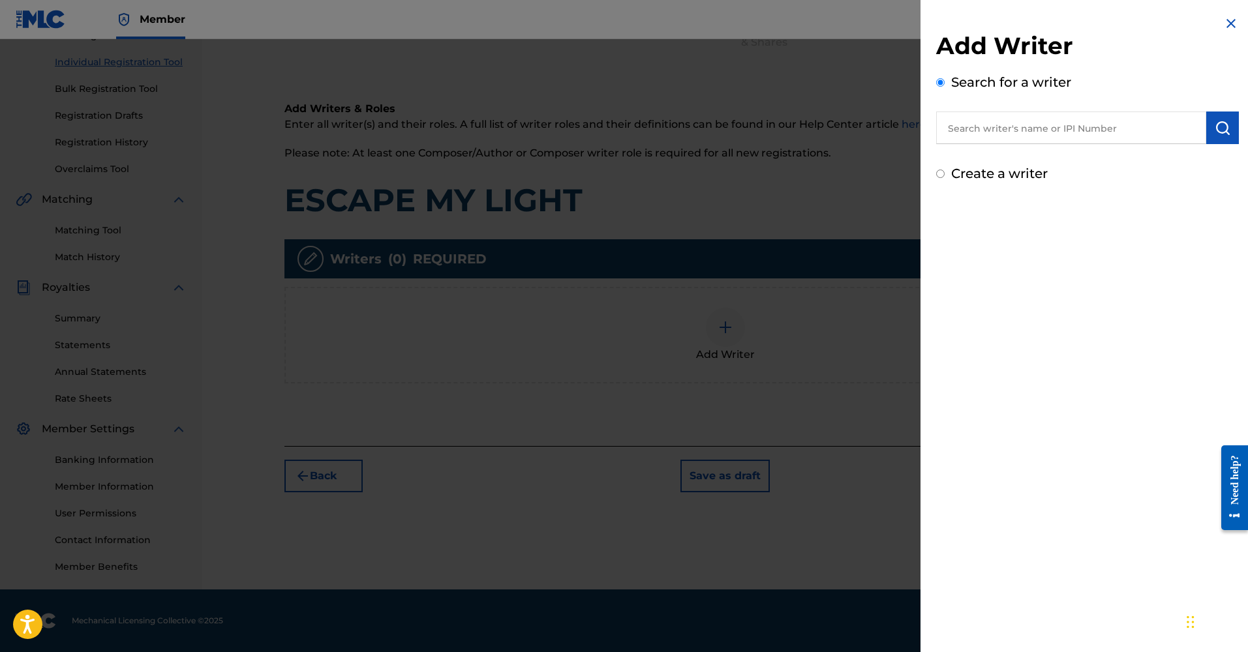
radio input "true"
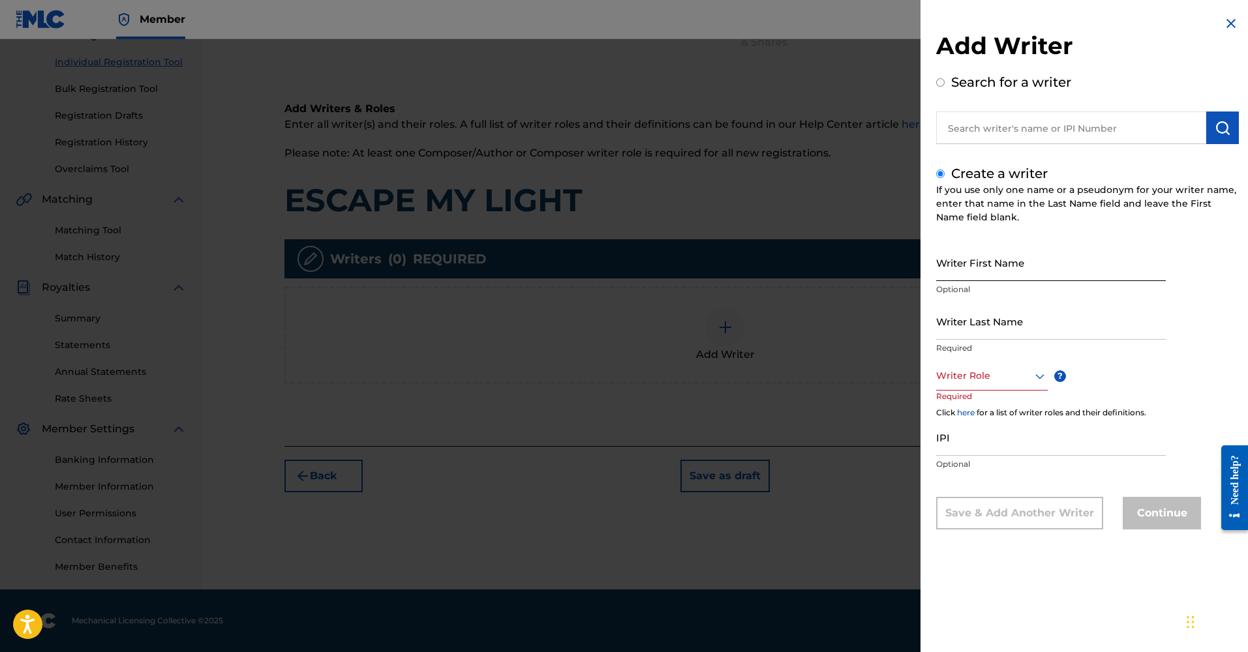
click at [1007, 266] on input "Writer First Name" at bounding box center [1051, 262] width 230 height 37
type input "TROY"
click at [1044, 131] on input "text" at bounding box center [1071, 128] width 270 height 33
radio input "true"
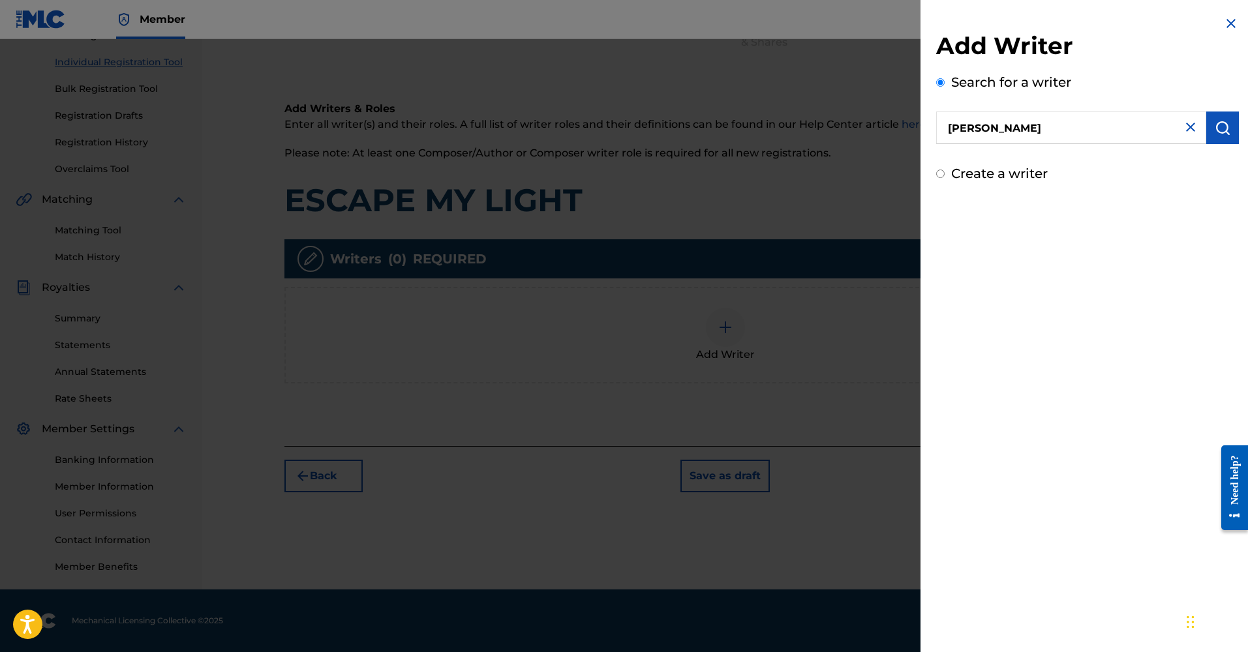
type input "TROY DURAND GRAY JR"
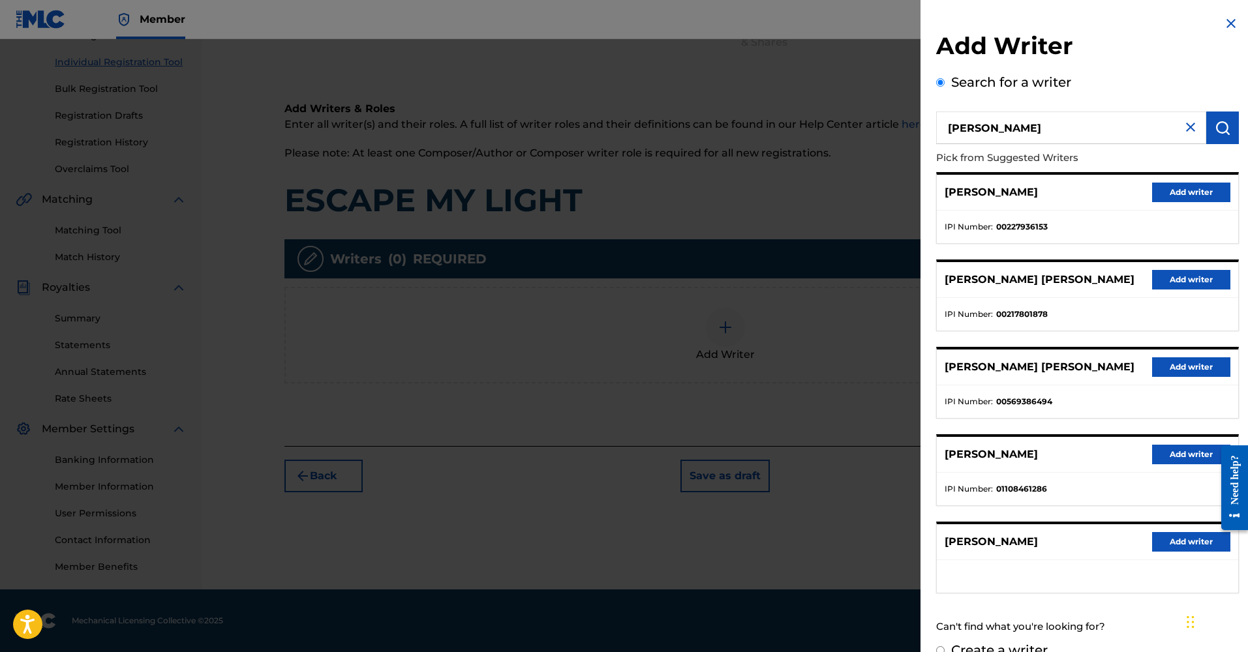
scroll to position [0, 0]
click at [1001, 197] on p "TROY D GRAY" at bounding box center [990, 193] width 93 height 16
click at [1000, 197] on p "TROY D GRAY" at bounding box center [990, 193] width 93 height 16
click at [1100, 204] on div "TROY D GRAY Add writer" at bounding box center [1086, 193] width 301 height 36
click at [1182, 132] on img at bounding box center [1190, 127] width 16 height 16
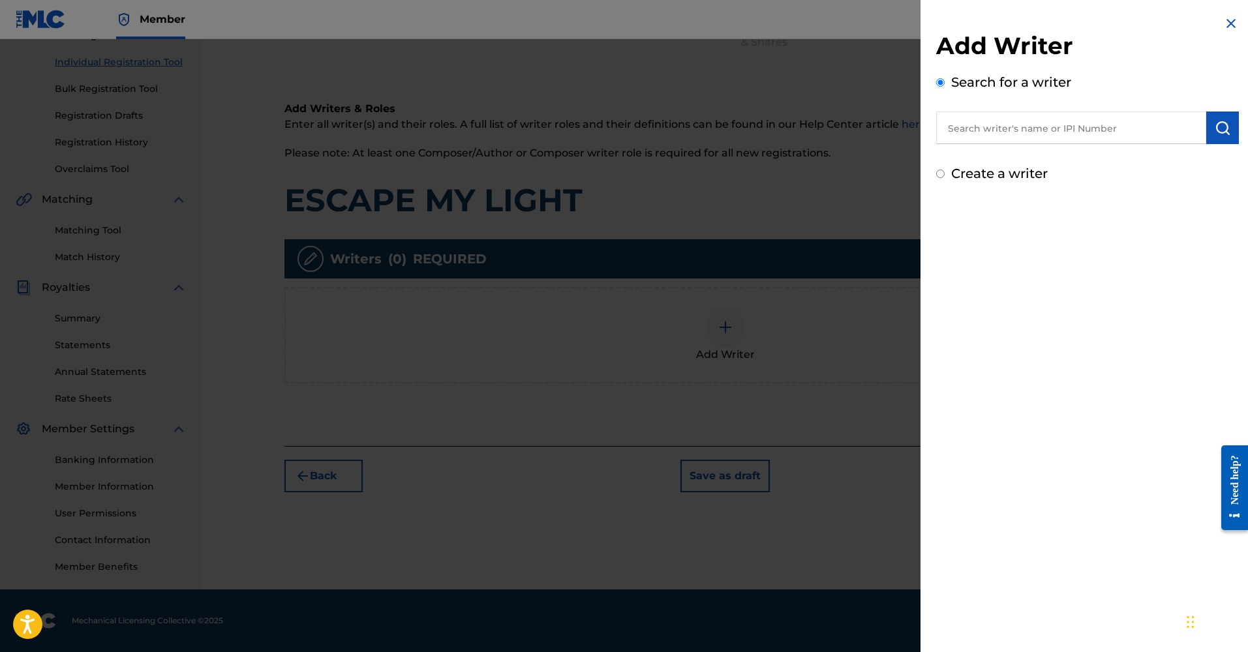
click at [1017, 174] on label "Create a writer" at bounding box center [999, 174] width 97 height 16
radio input "true"
click at [944, 174] on input "Create a writer" at bounding box center [940, 174] width 8 height 8
radio input "false"
radio input "true"
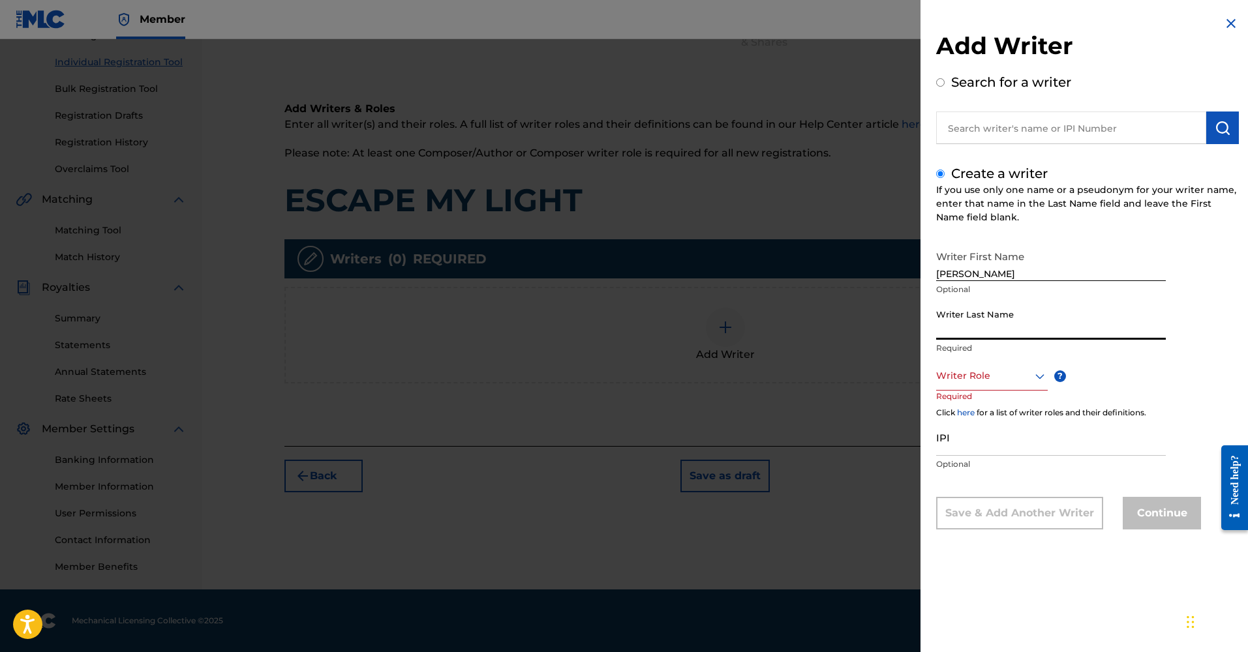
click at [1000, 317] on input "Writer Last Name" at bounding box center [1051, 321] width 230 height 37
type input "GRAY"
click at [995, 374] on div at bounding box center [992, 376] width 112 height 16
click at [1011, 407] on div "Composer/Author" at bounding box center [991, 405] width 110 height 29
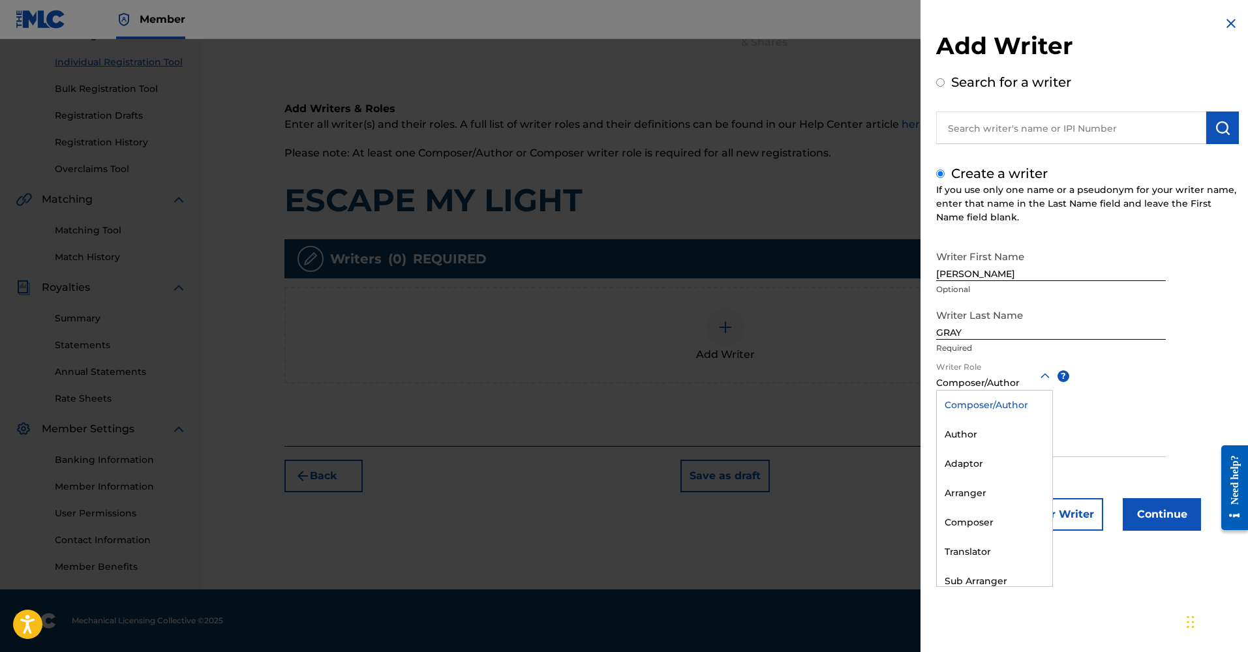
click at [1015, 385] on div "Composer/Author" at bounding box center [994, 383] width 117 height 14
click at [998, 407] on div "Composer/Author" at bounding box center [993, 405] width 115 height 29
click at [1077, 514] on button "Save & Add Another Writer" at bounding box center [1019, 514] width 167 height 33
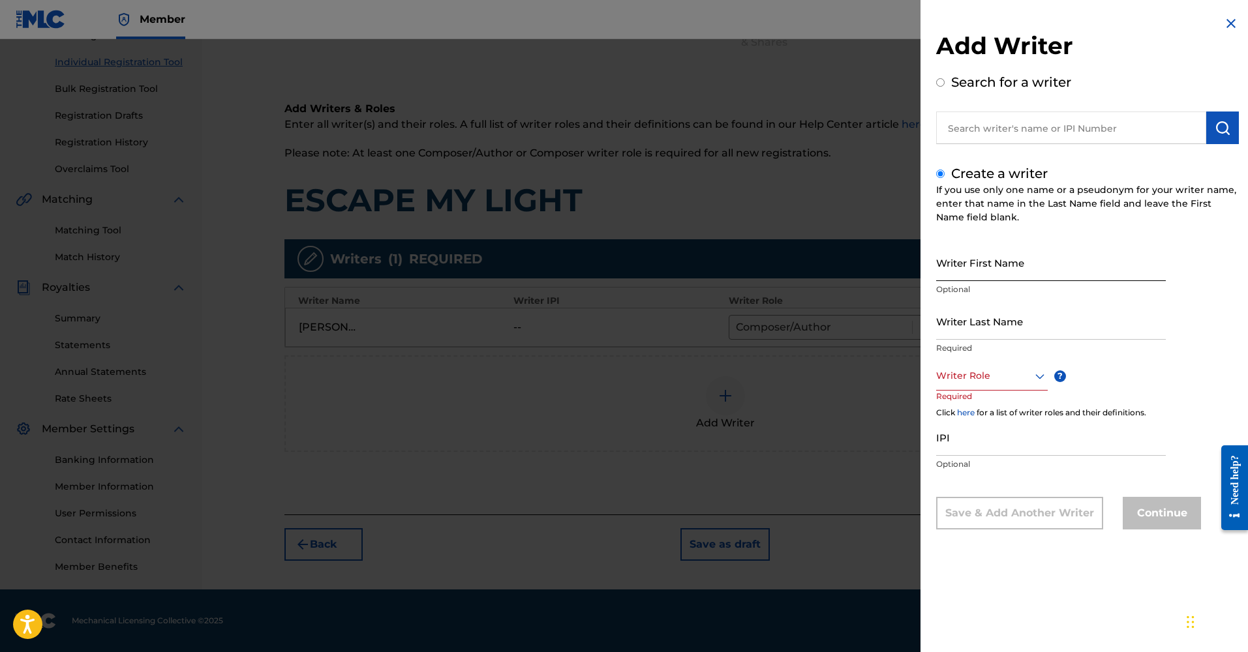
click at [1036, 269] on input "Writer First Name" at bounding box center [1051, 262] width 230 height 37
type input "KHYLER"
click at [1012, 322] on input "Writer Last Name" at bounding box center [1051, 321] width 230 height 37
drag, startPoint x: 991, startPoint y: 268, endPoint x: 940, endPoint y: 262, distance: 50.6
click at [940, 262] on input "KHYLER" at bounding box center [1051, 262] width 230 height 37
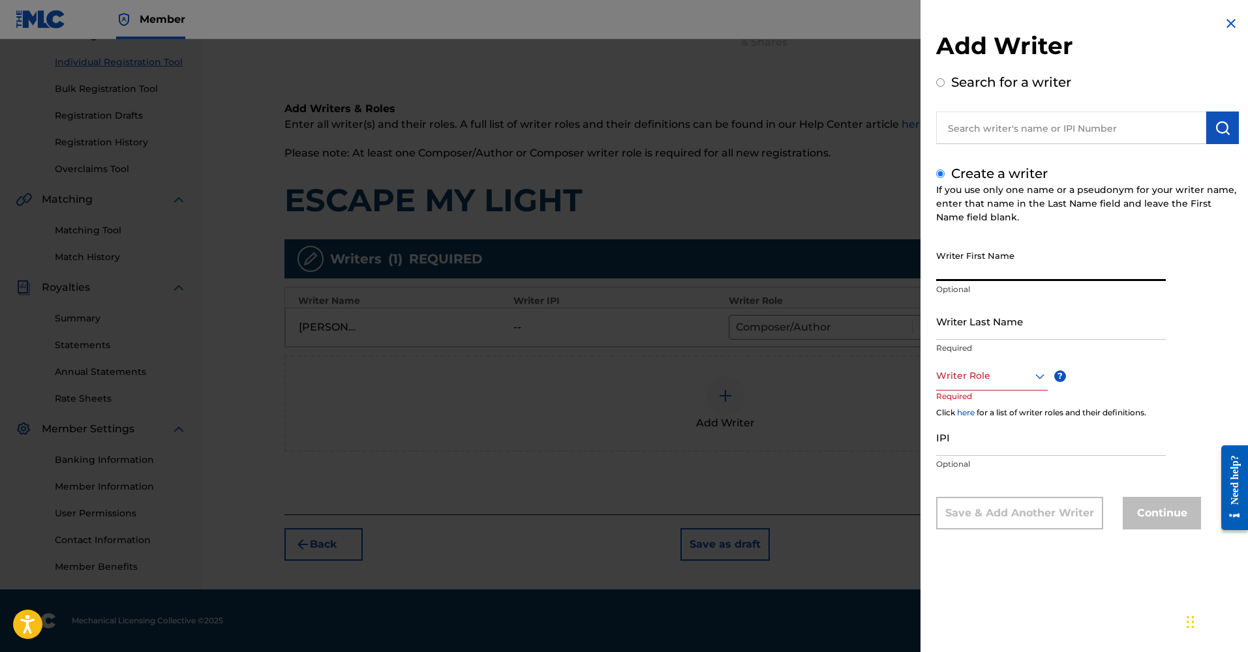
click at [867, 160] on div at bounding box center [624, 365] width 1248 height 652
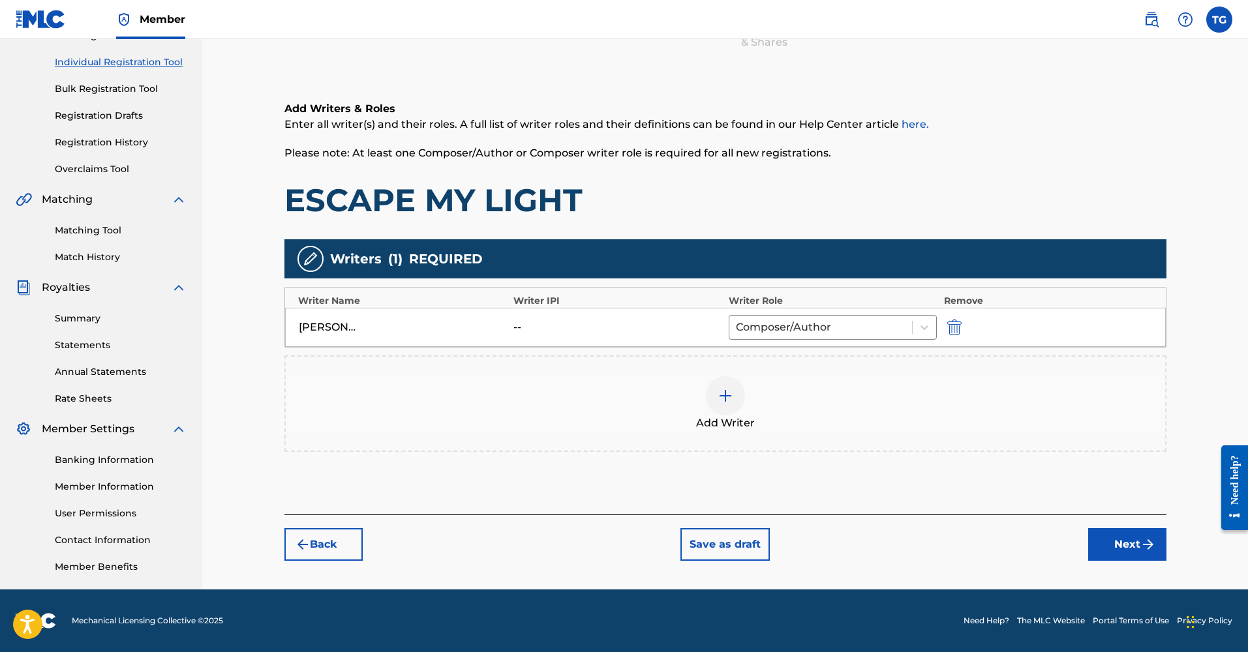
click at [1122, 539] on button "Next" at bounding box center [1127, 544] width 78 height 33
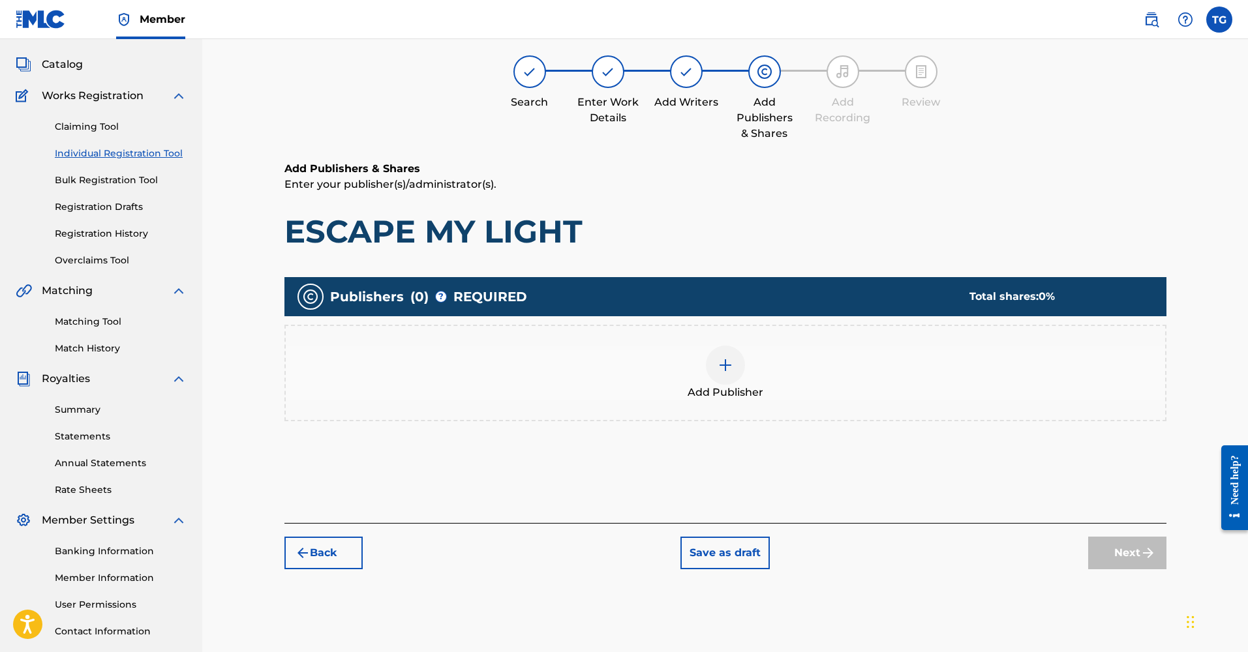
scroll to position [59, 0]
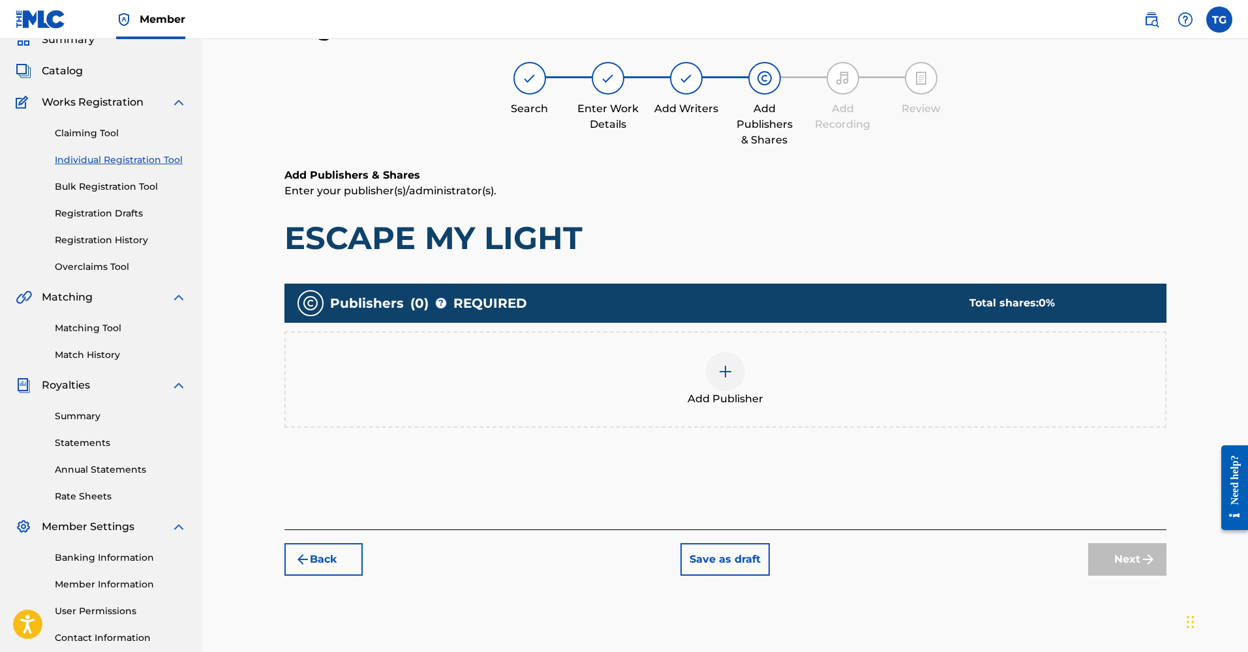
click at [726, 374] on img at bounding box center [725, 372] width 16 height 16
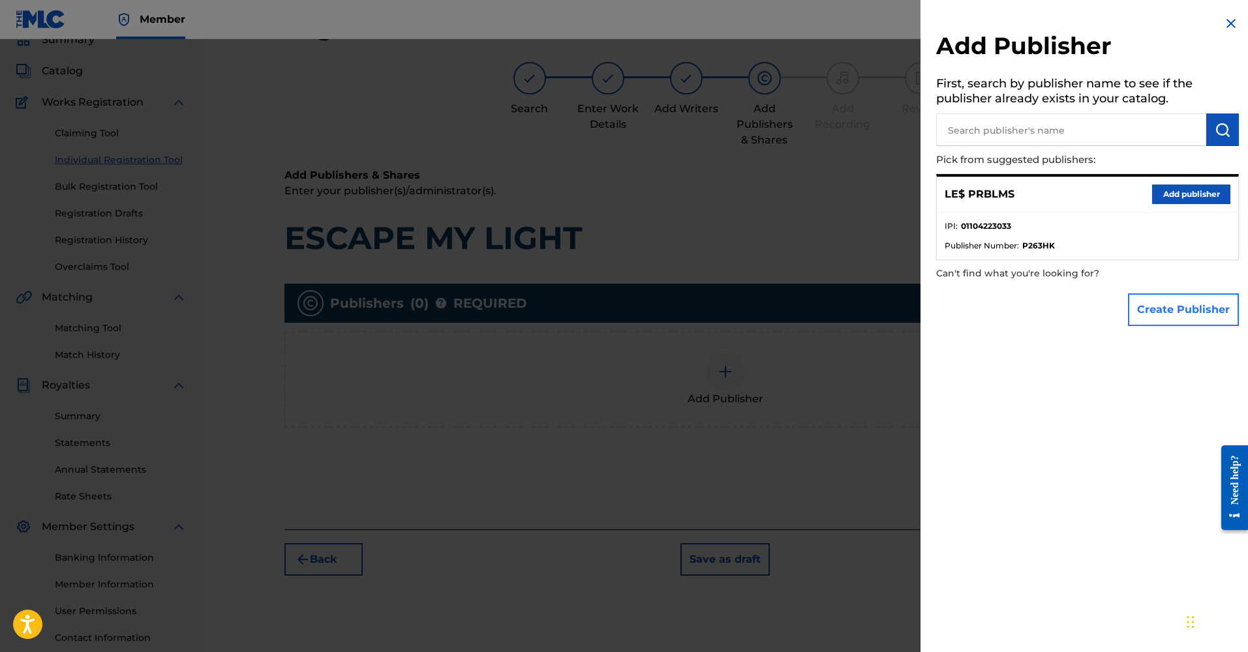
click at [1172, 304] on button "Create Publisher" at bounding box center [1183, 309] width 111 height 33
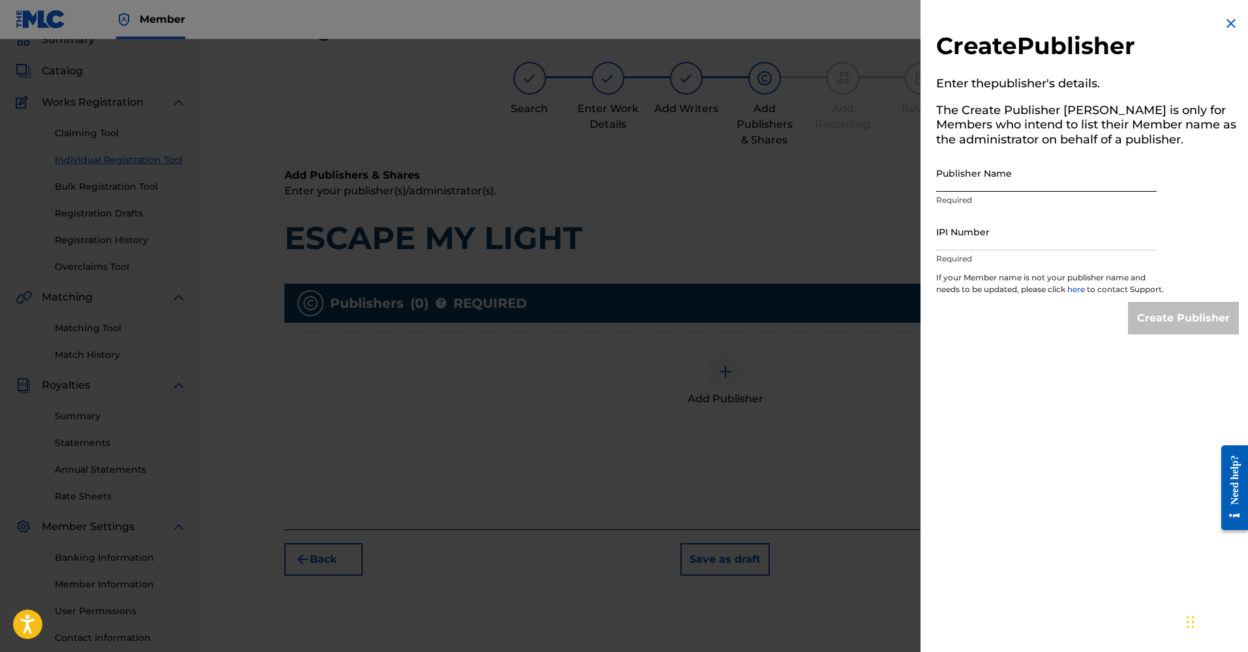
click at [1009, 169] on input "Publisher Name" at bounding box center [1046, 173] width 220 height 37
click at [852, 95] on div at bounding box center [624, 365] width 1248 height 652
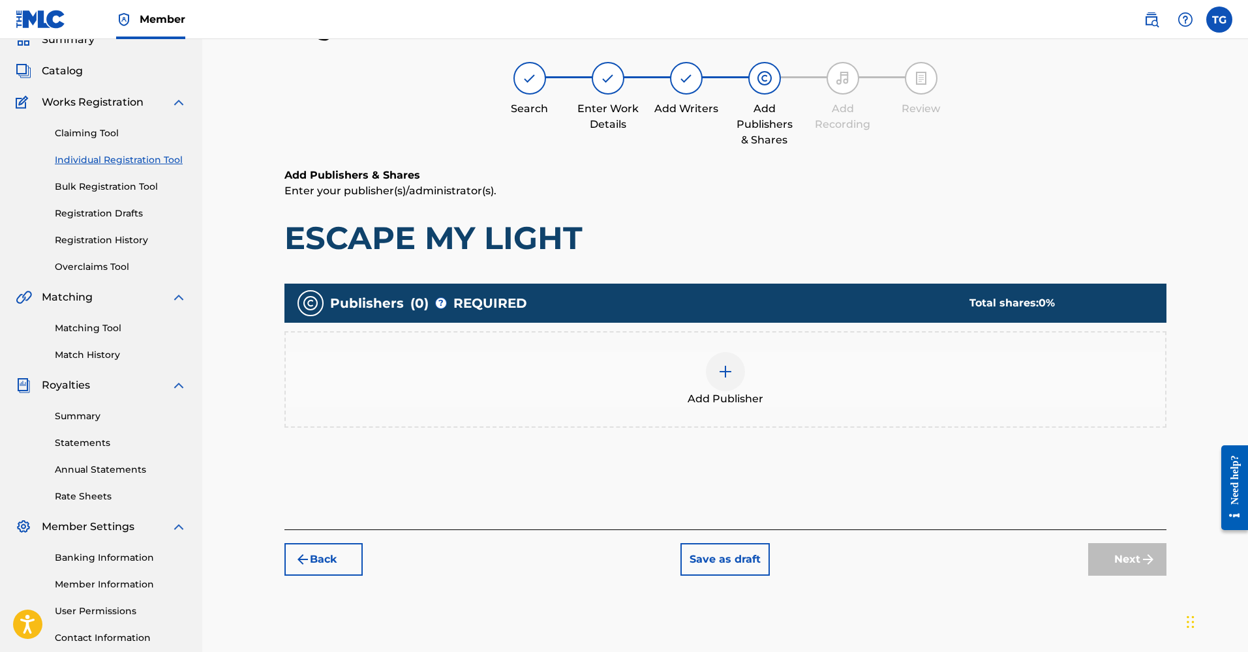
click at [728, 378] on img at bounding box center [725, 372] width 16 height 16
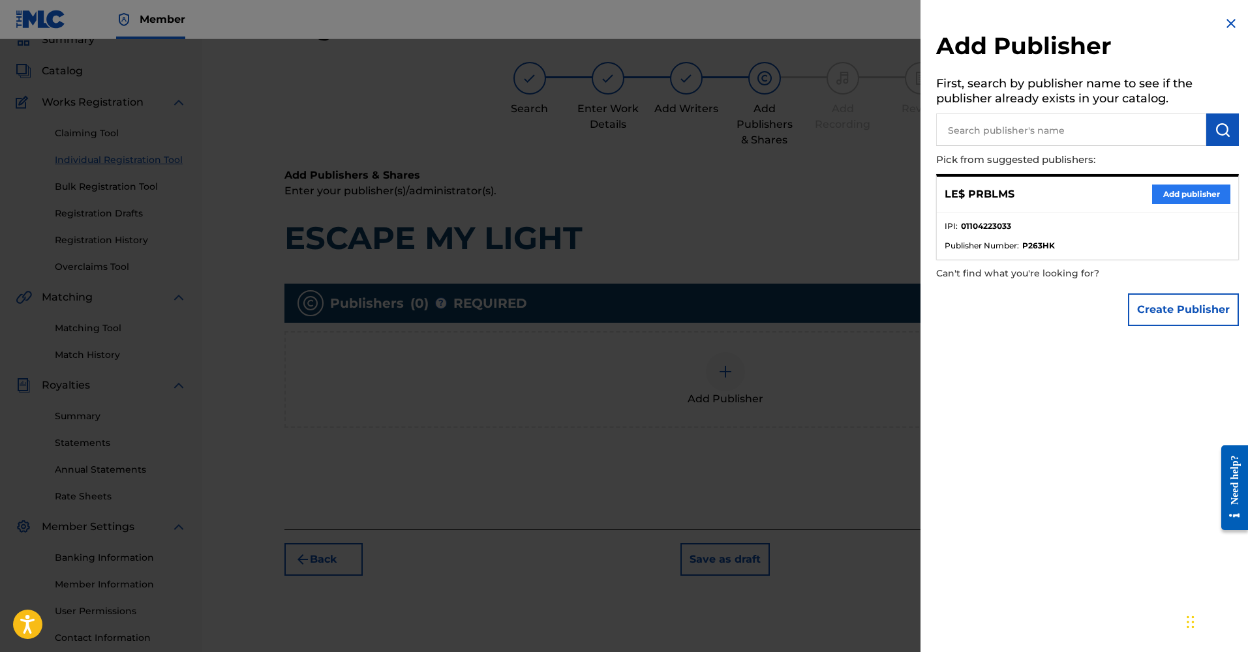
click at [1206, 192] on button "Add publisher" at bounding box center [1191, 195] width 78 height 20
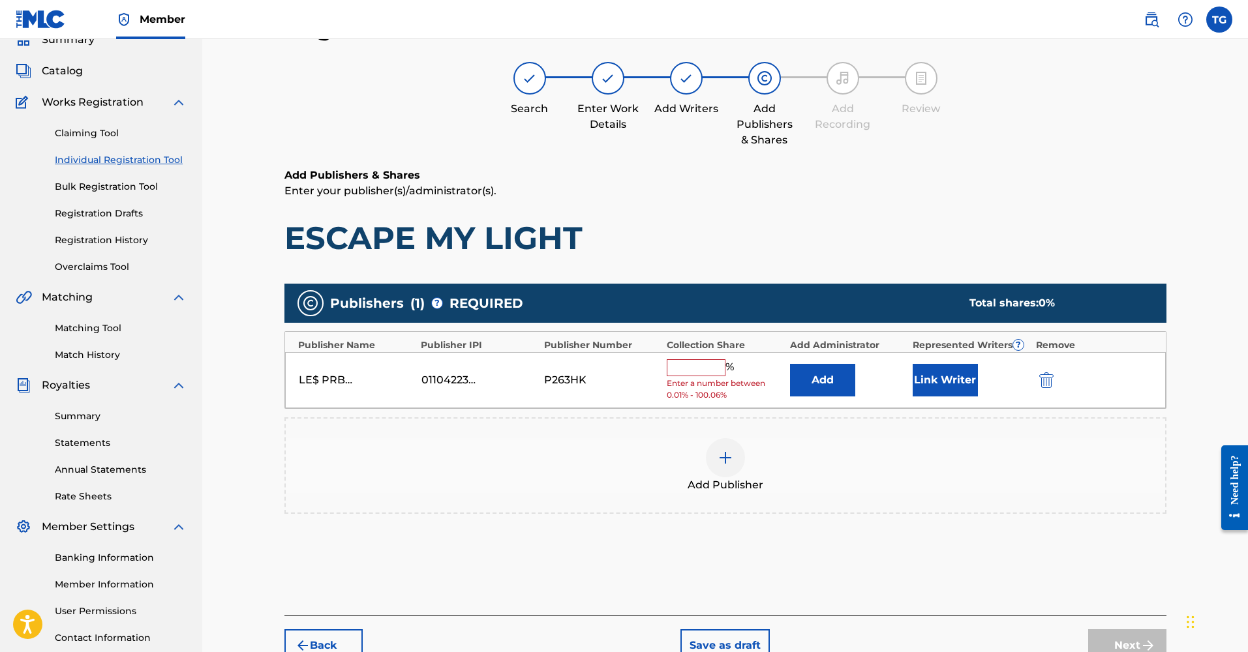
click at [692, 367] on input "text" at bounding box center [695, 367] width 59 height 17
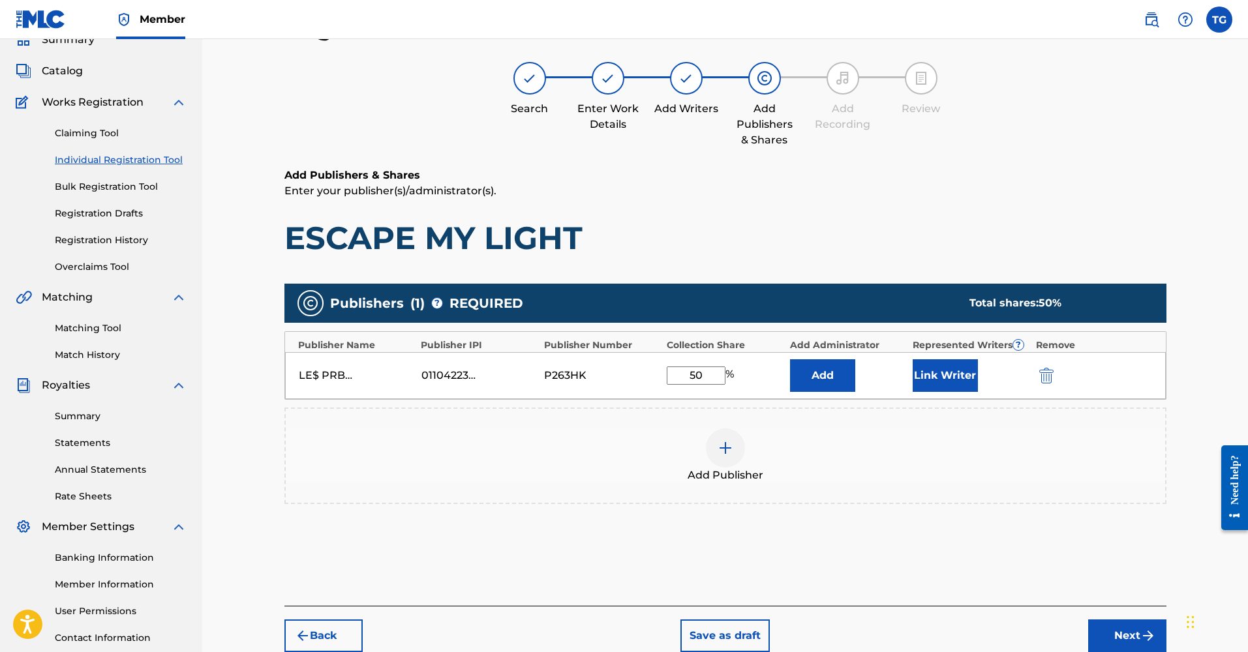
type input "5"
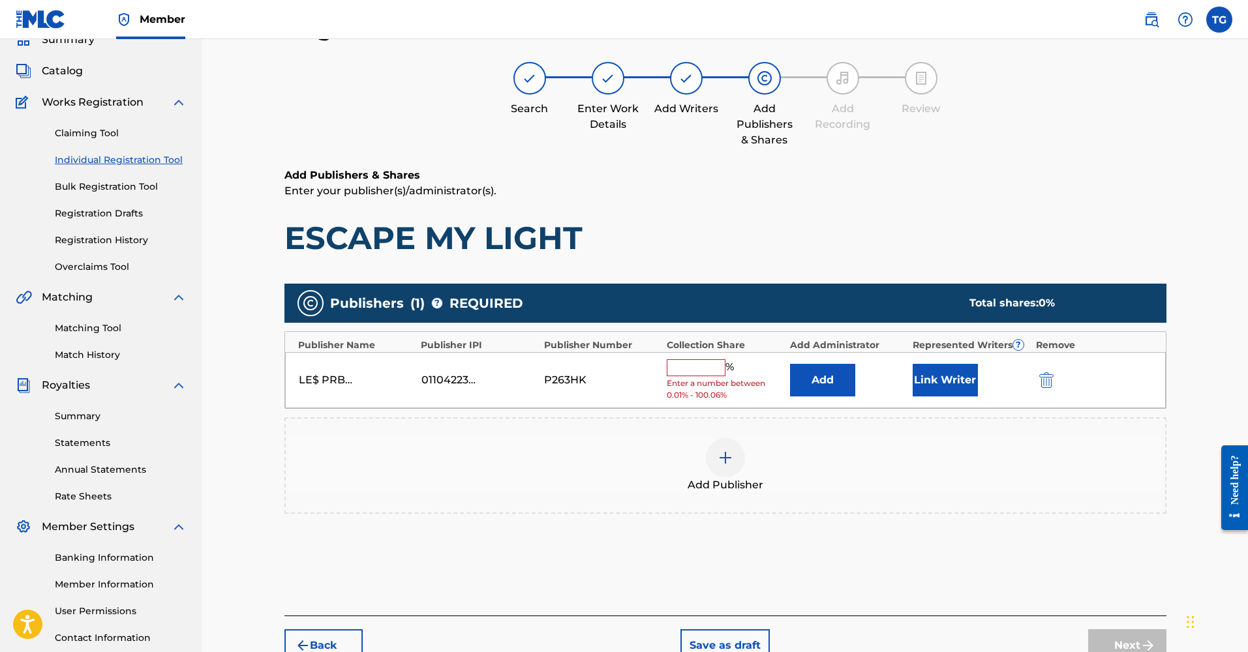
type input "0"
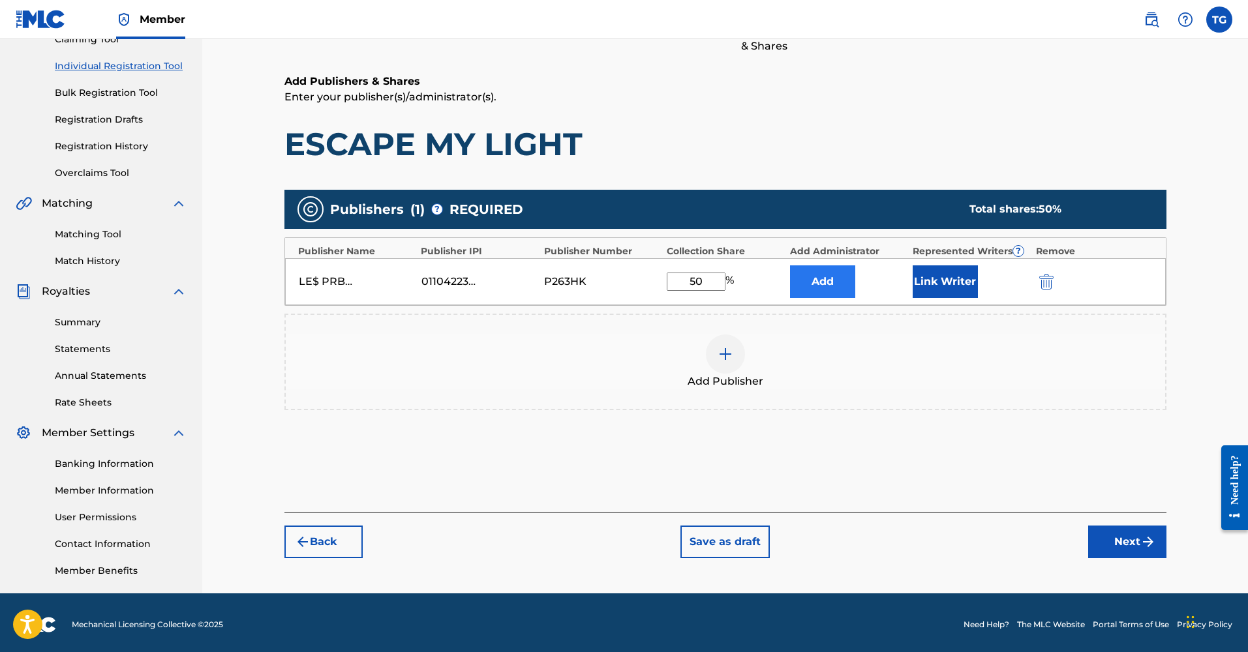
scroll to position [154, 0]
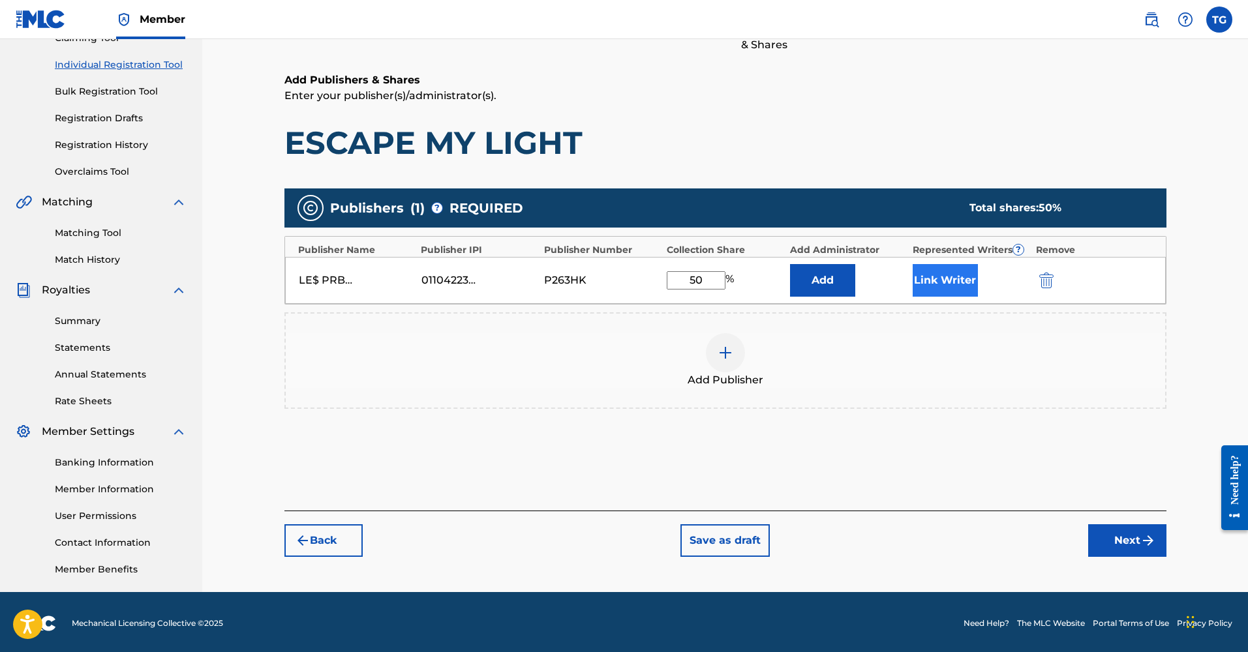
type input "50"
click at [954, 285] on button "Link Writer" at bounding box center [944, 280] width 65 height 33
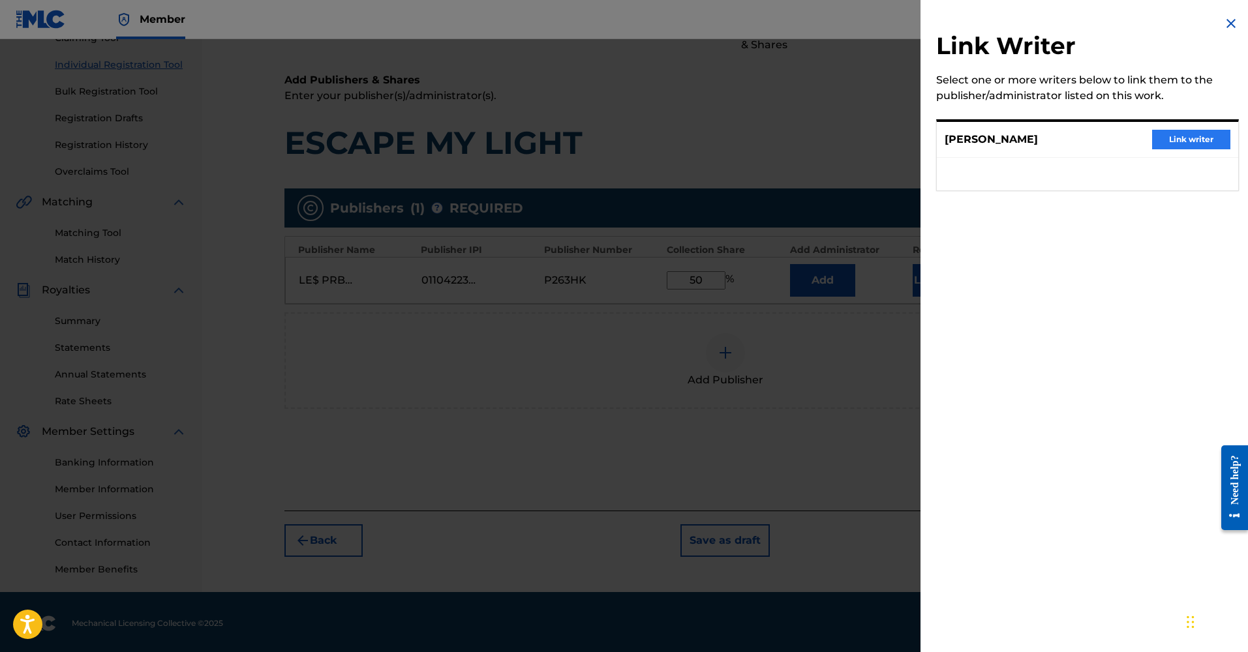
click at [1187, 139] on button "Link writer" at bounding box center [1191, 140] width 78 height 20
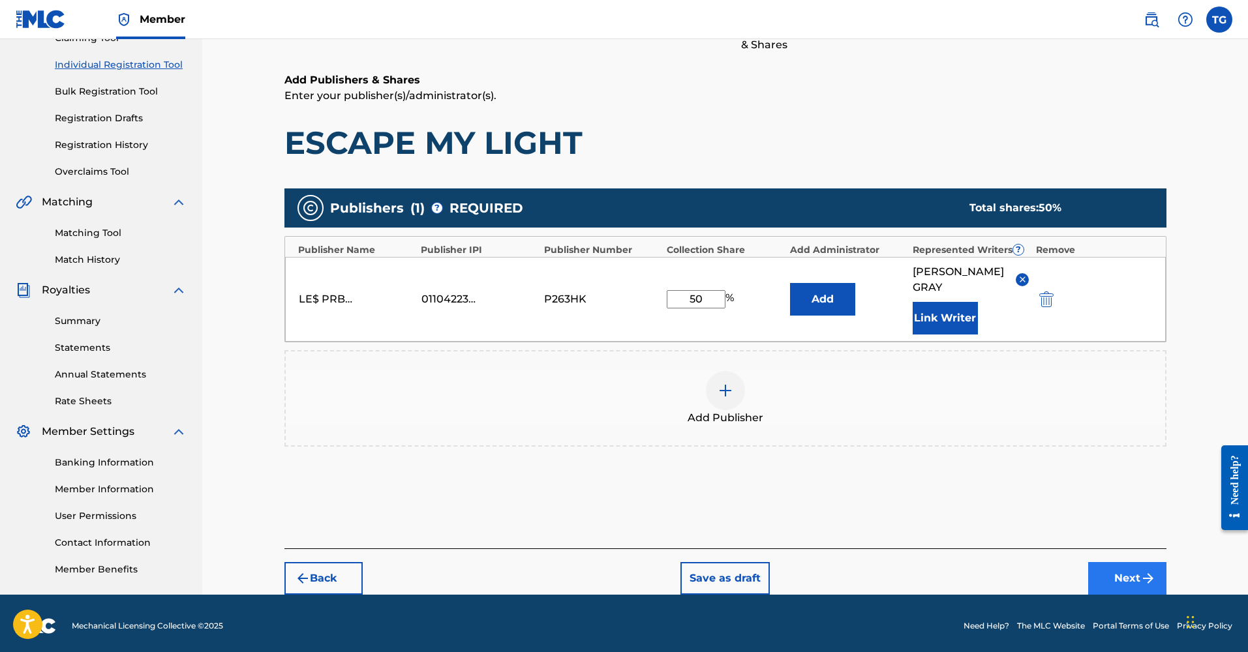
click at [1118, 569] on button "Next" at bounding box center [1127, 578] width 78 height 33
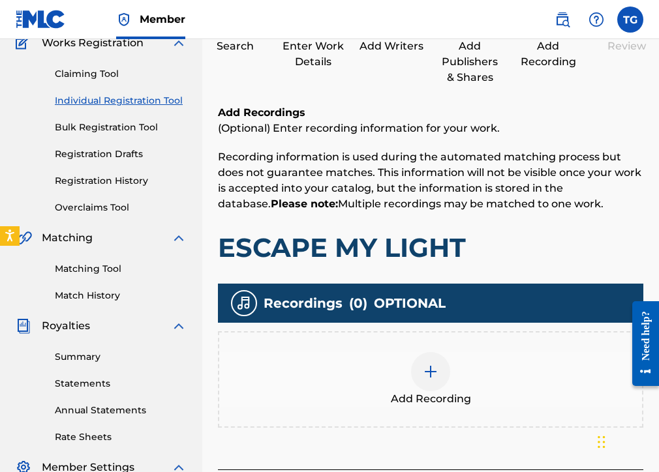
scroll to position [294, 0]
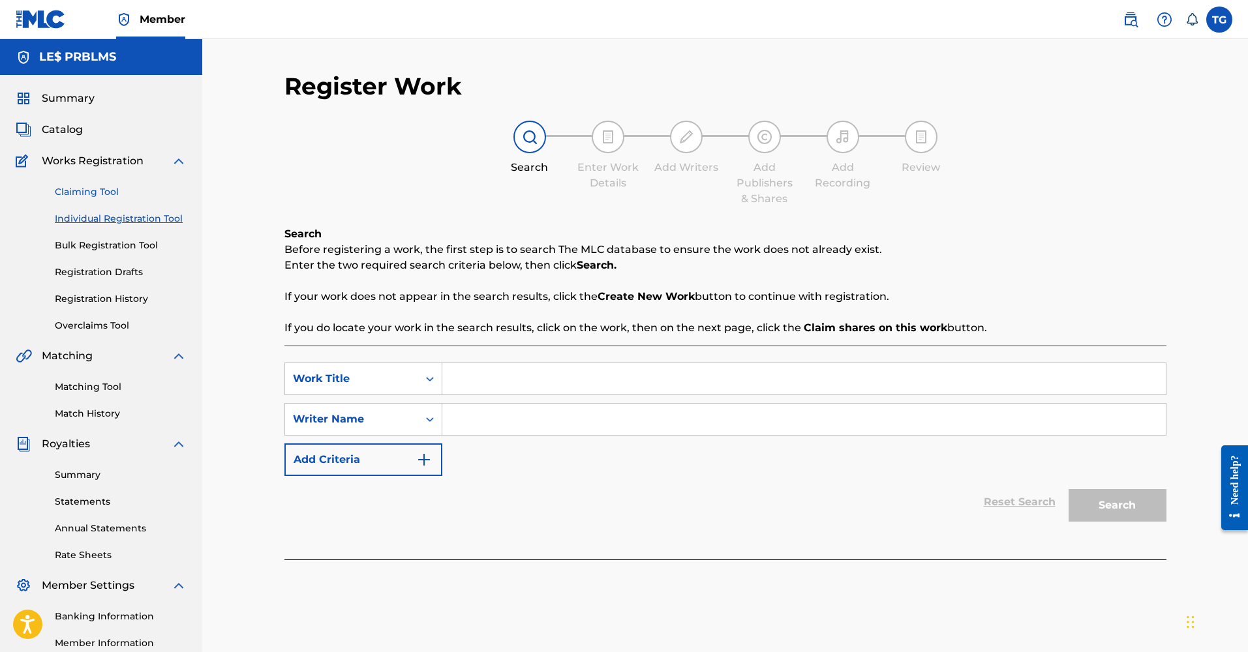
click at [91, 194] on link "Claiming Tool" at bounding box center [121, 192] width 132 height 14
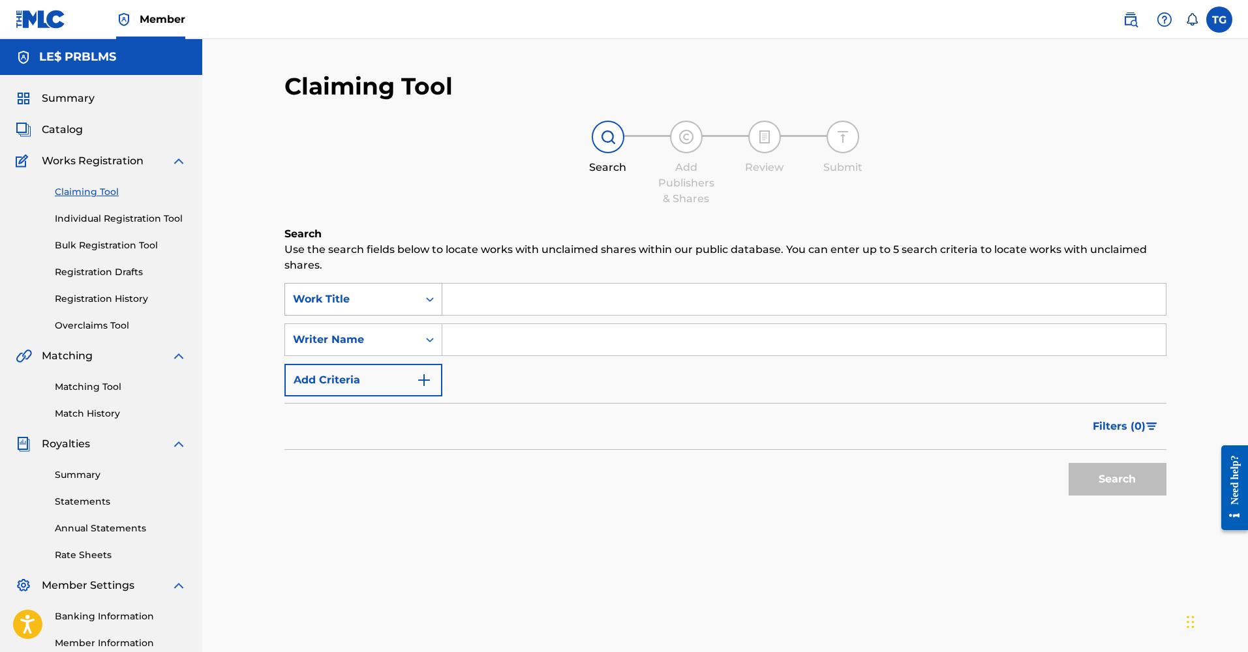
click at [425, 303] on icon "Search Form" at bounding box center [429, 299] width 13 height 13
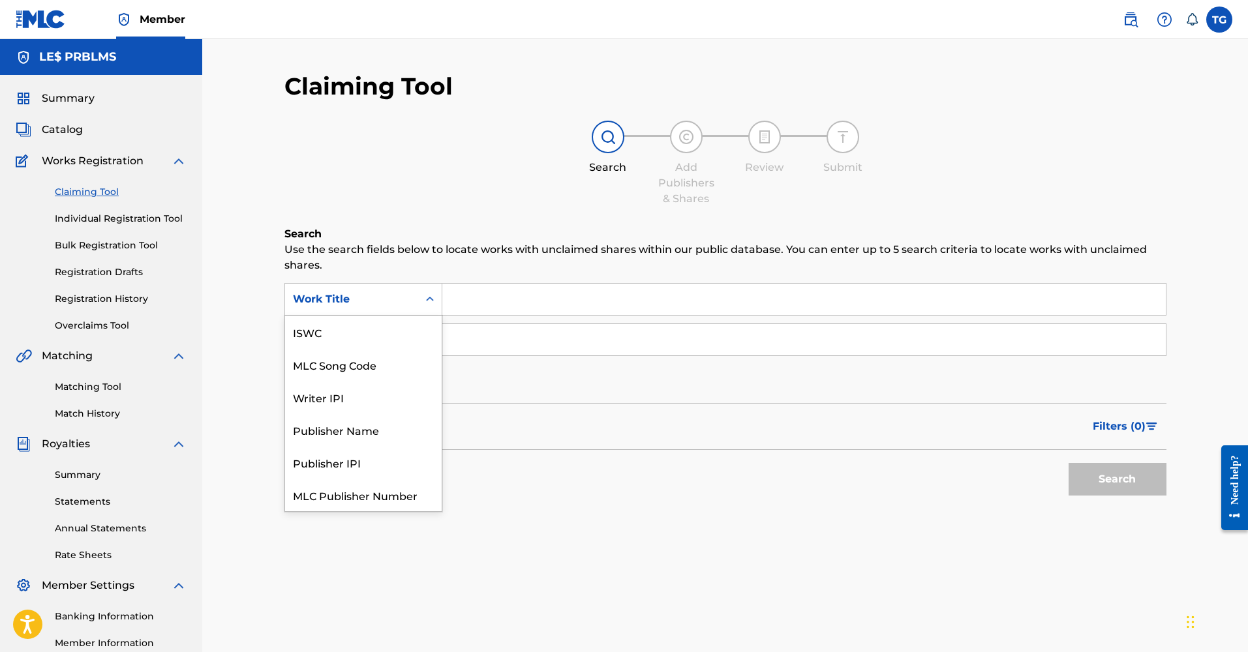
scroll to position [33, 0]
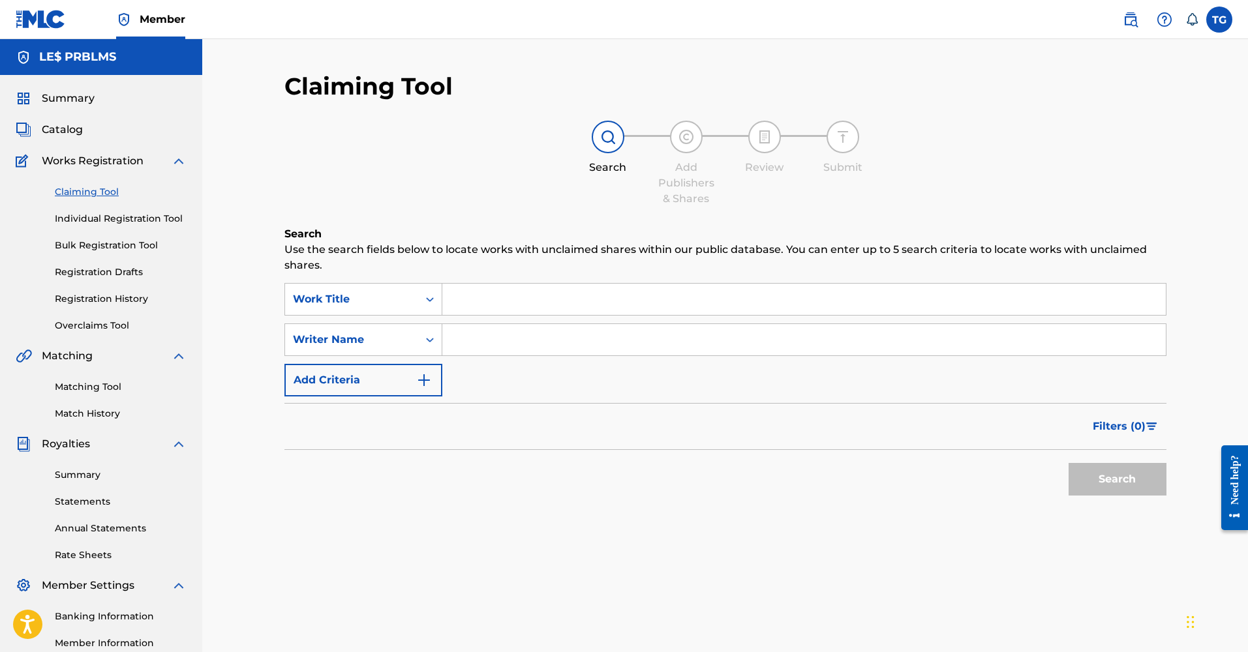
click at [465, 447] on div "Filters ( 0 )" at bounding box center [725, 426] width 882 height 47
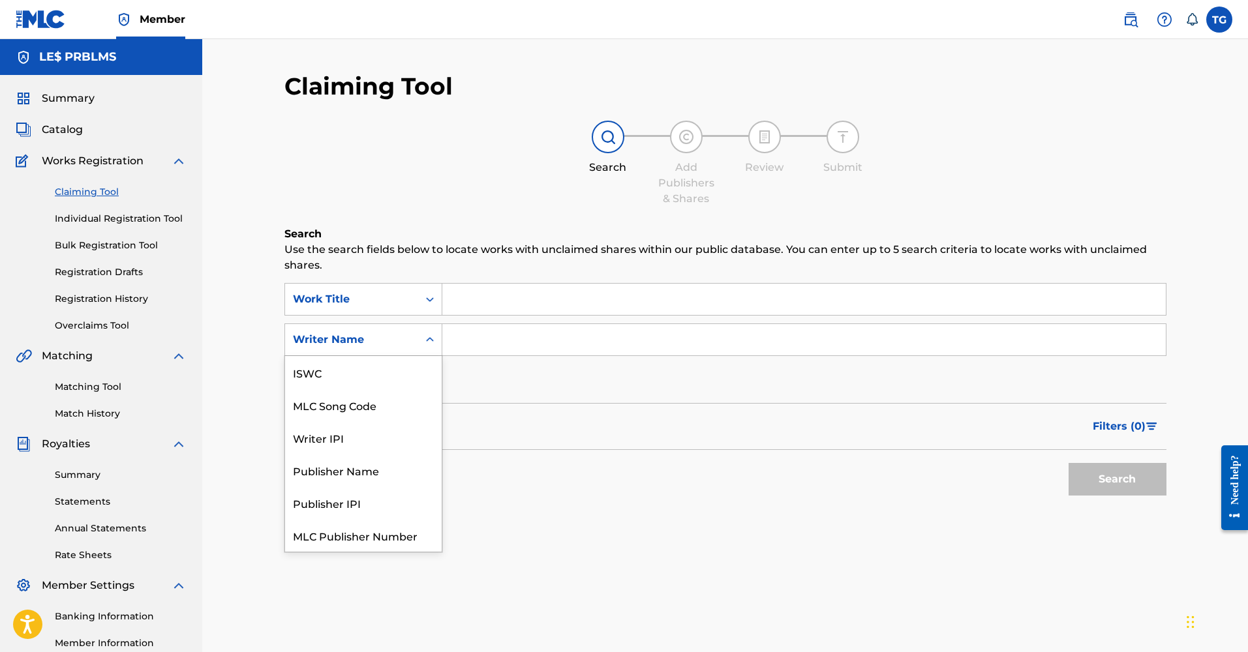
click at [422, 337] on div "Search Form" at bounding box center [429, 339] width 23 height 23
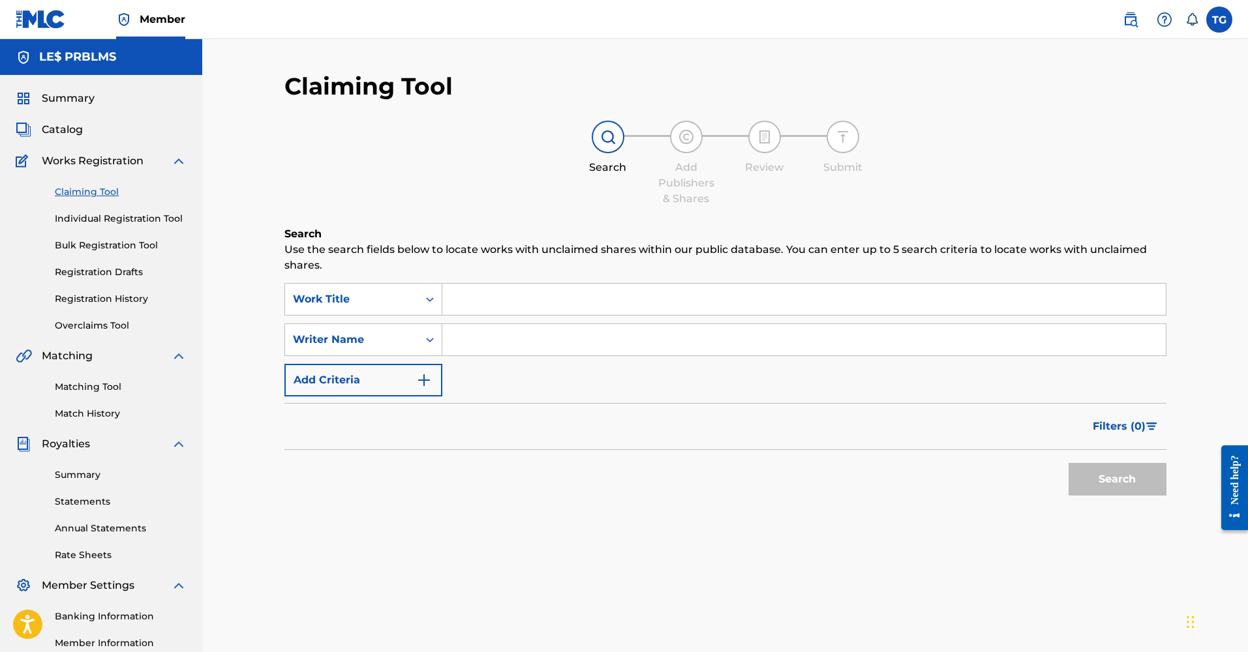
click at [514, 381] on div "SearchWithCriteria7bc7f9e3-b275-4ade-b68d-986d56e10970 Work Title SearchWithCri…" at bounding box center [725, 339] width 882 height 113
click at [393, 385] on button "Add Criteria" at bounding box center [363, 380] width 158 height 33
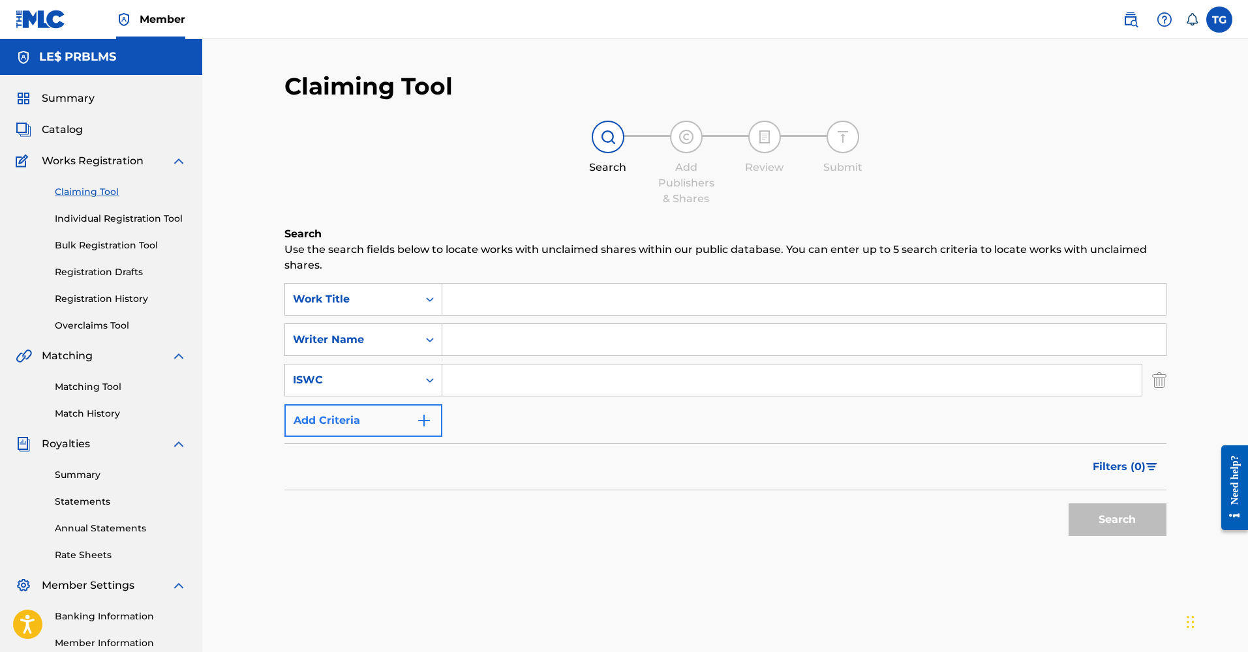
click at [393, 385] on div "ISWC" at bounding box center [351, 380] width 117 height 16
click at [510, 420] on div "SearchWithCriteria7bc7f9e3-b275-4ade-b68d-986d56e10970 Work Title SearchWithCri…" at bounding box center [725, 360] width 882 height 154
click at [603, 382] on input "Search Form" at bounding box center [791, 380] width 699 height 31
paste input "QZWFQ2369048"
type input "QZWFQ2369048"
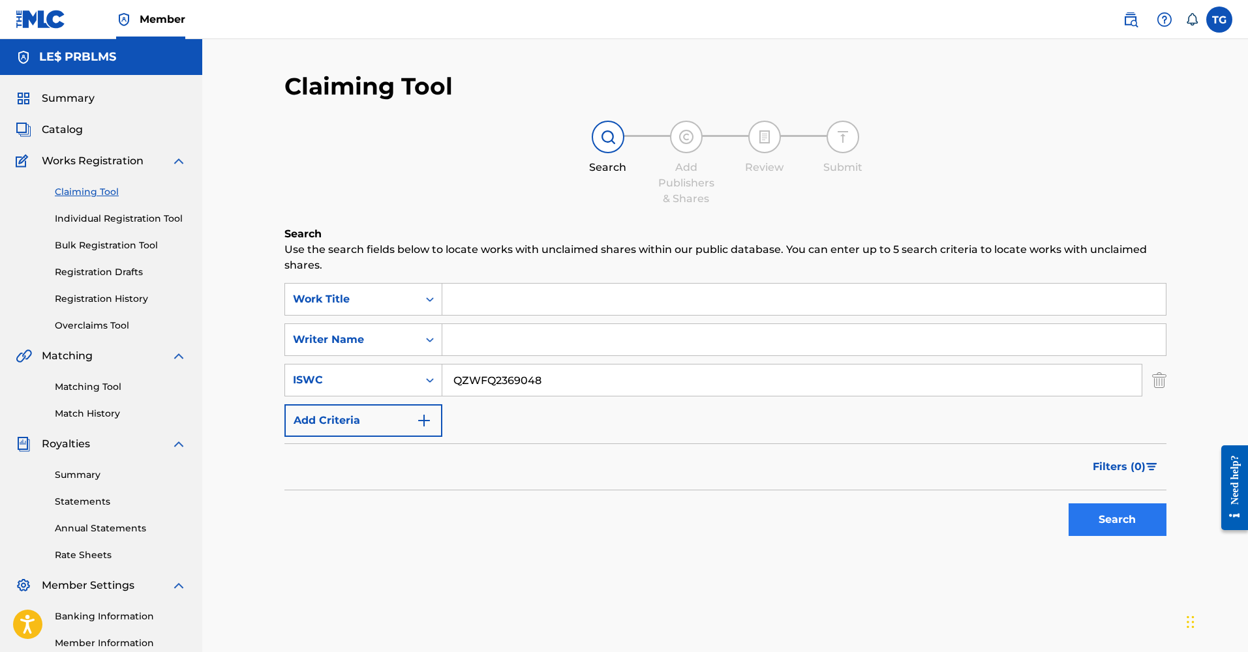
click at [658, 472] on button "Search" at bounding box center [1117, 519] width 98 height 33
click at [105, 274] on link "Registration Drafts" at bounding box center [121, 272] width 132 height 14
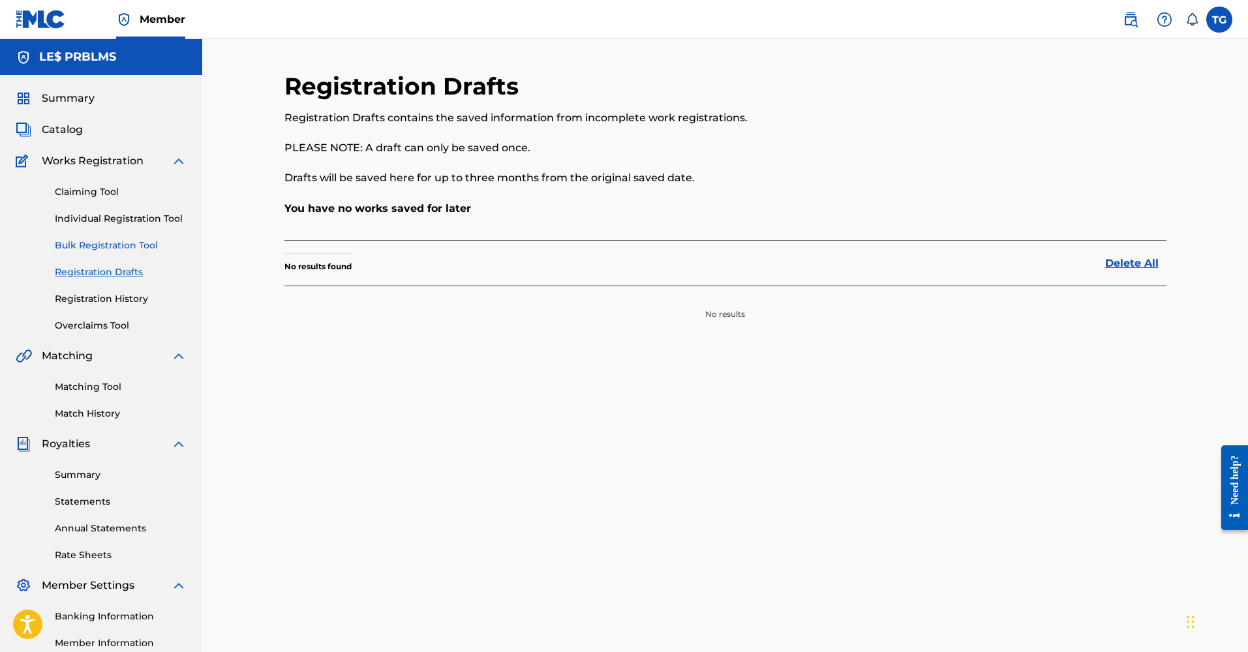
click at [128, 245] on link "Bulk Registration Tool" at bounding box center [121, 246] width 132 height 14
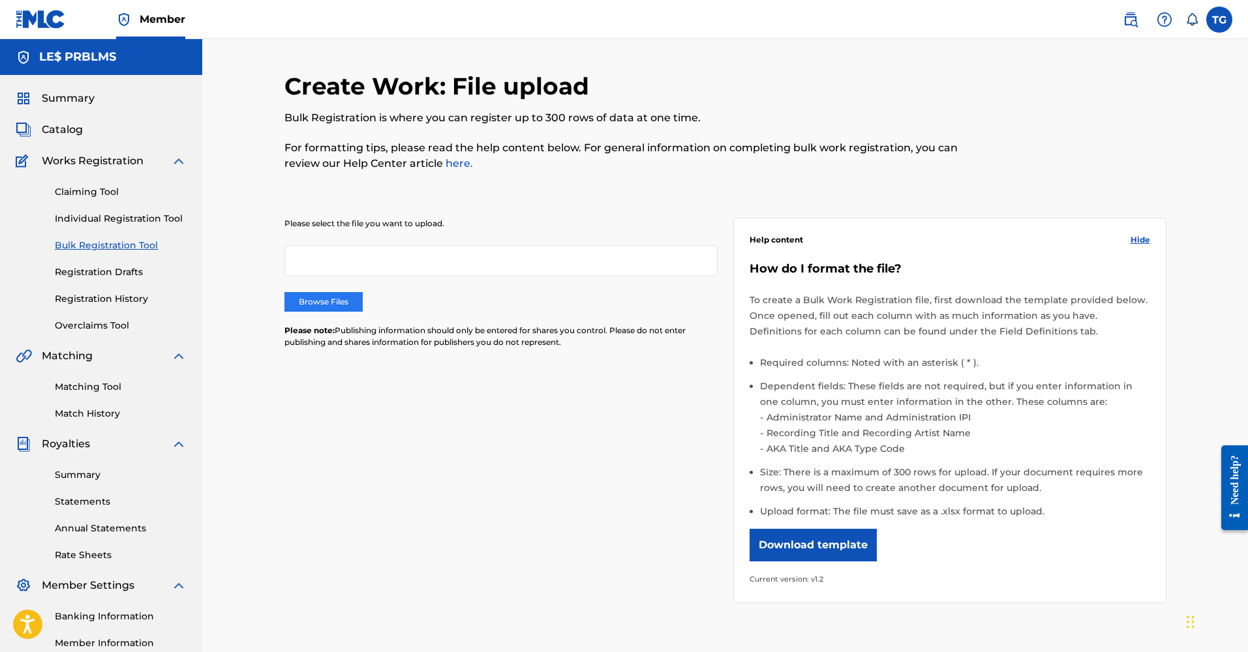
click at [335, 305] on label "Browse Files" at bounding box center [323, 302] width 78 height 20
click at [0, 0] on input "Browse Files" at bounding box center [0, 0] width 0 height 0
click at [329, 306] on label "Browse Files" at bounding box center [323, 302] width 78 height 20
click at [0, 0] on input "Browse Files" at bounding box center [0, 0] width 0 height 0
click at [359, 301] on label "Browse Files" at bounding box center [323, 302] width 78 height 20
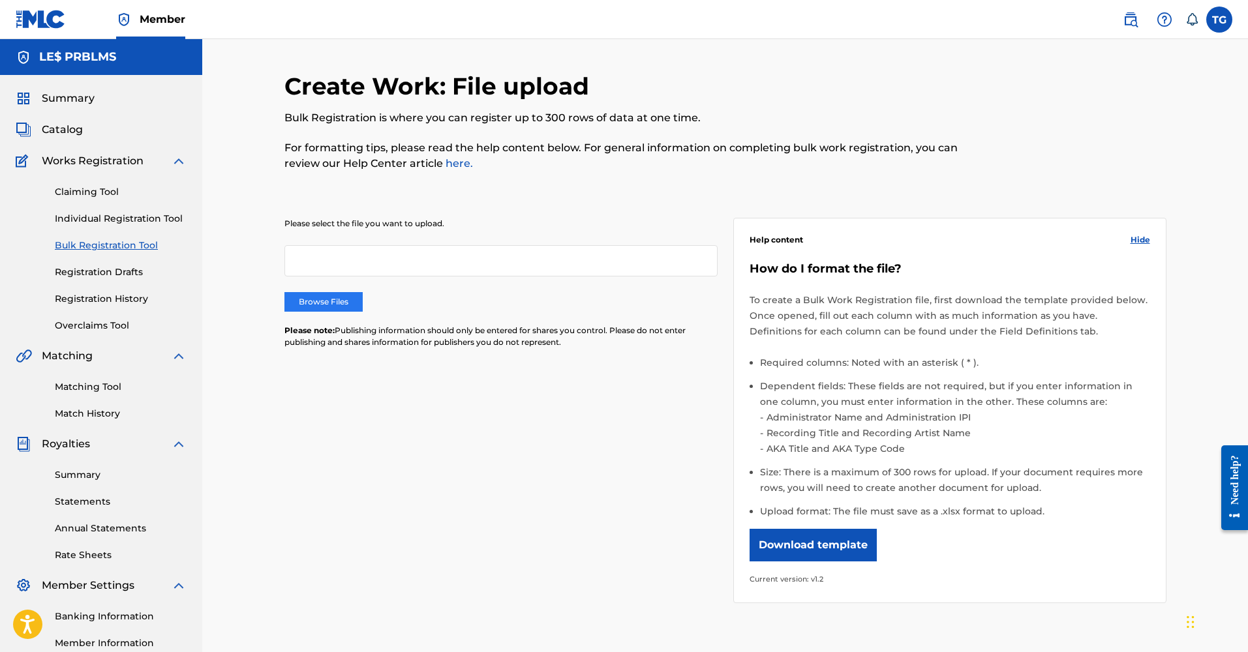
click at [0, 0] on input "Browse Files" at bounding box center [0, 0] width 0 height 0
click at [523, 261] on div at bounding box center [500, 260] width 433 height 31
click at [522, 262] on div at bounding box center [500, 260] width 433 height 31
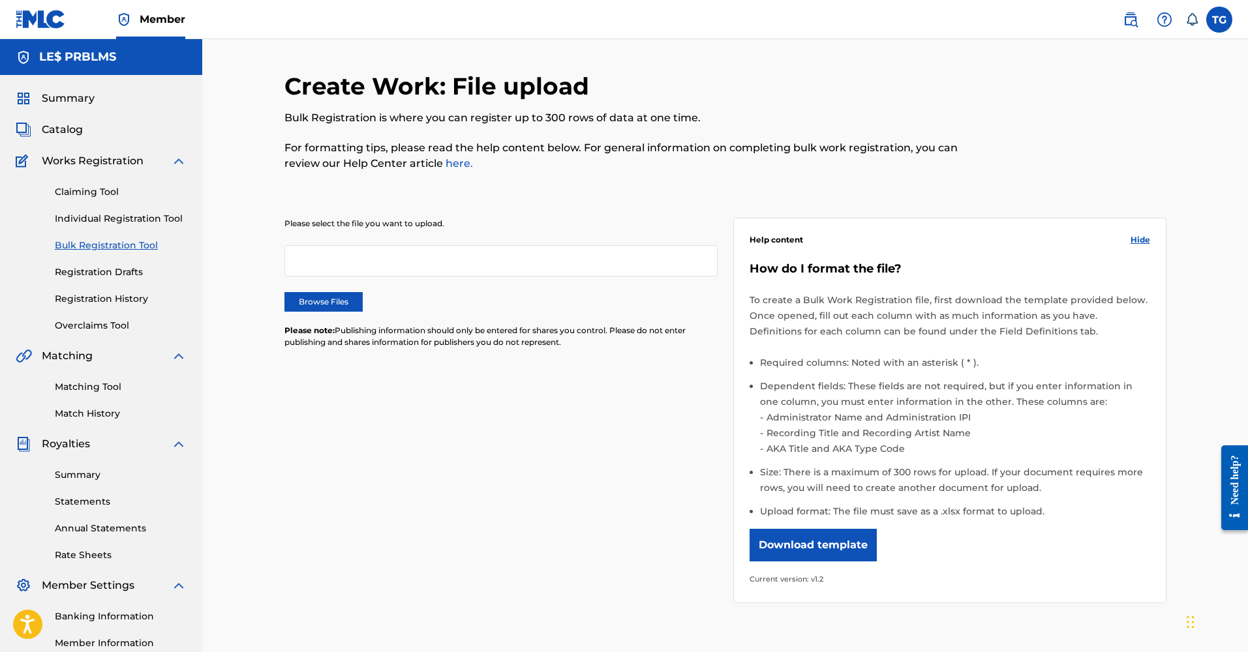
click at [504, 288] on div "Please select the file you want to upload. Browse Files Please note: Publishing…" at bounding box center [500, 291] width 433 height 146
click at [539, 260] on div at bounding box center [500, 260] width 433 height 31
click at [546, 256] on div at bounding box center [500, 260] width 433 height 31
click at [552, 280] on div "Please select the file you want to upload. Browse Files Please note: Publishing…" at bounding box center [500, 291] width 433 height 146
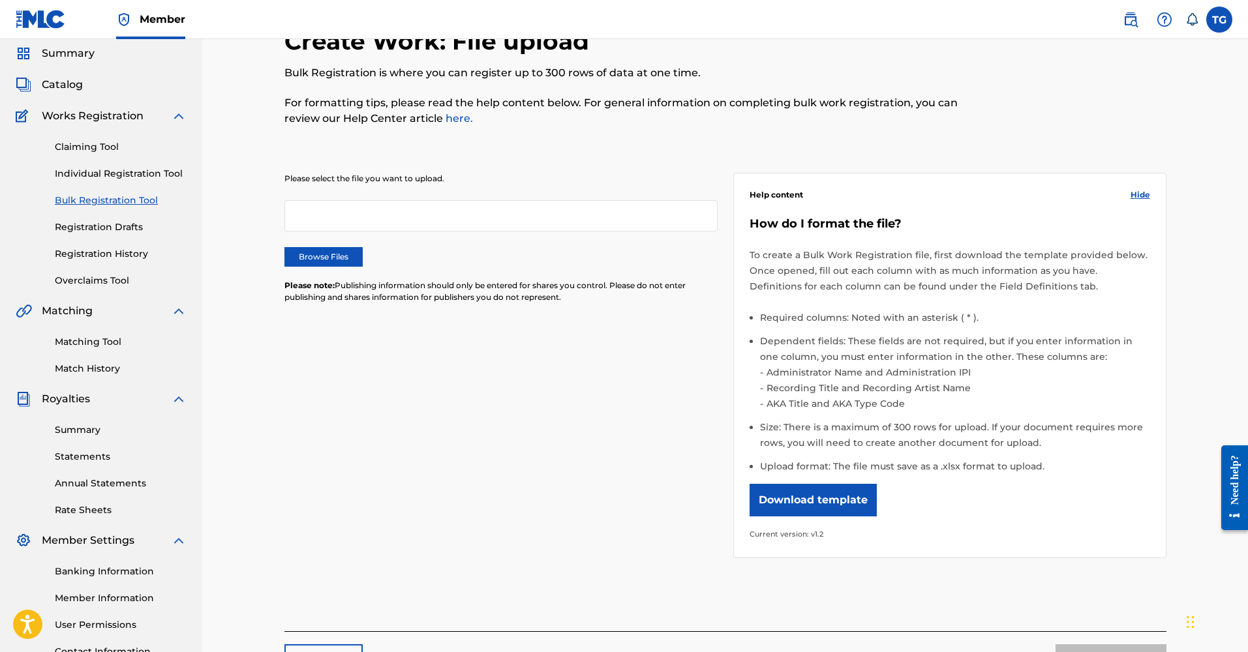
scroll to position [46, 0]
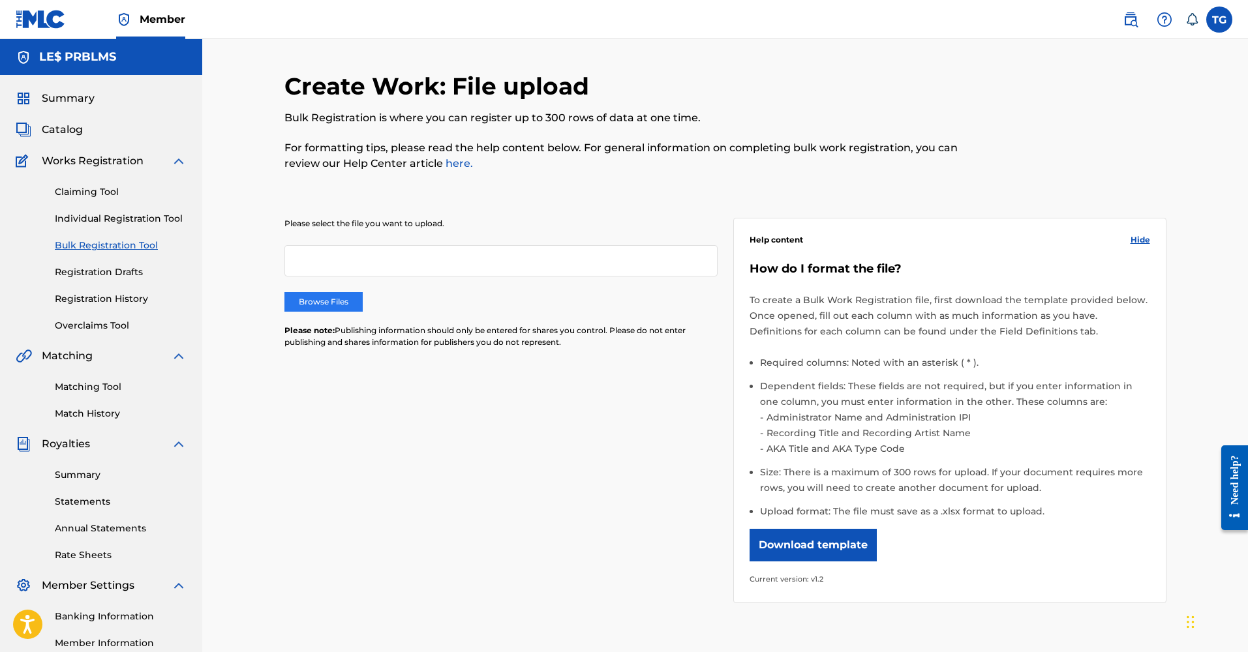
click at [339, 295] on label "Browse Files" at bounding box center [323, 302] width 78 height 20
click at [0, 0] on input "Browse Files" at bounding box center [0, 0] width 0 height 0
